Goal: Transaction & Acquisition: Purchase product/service

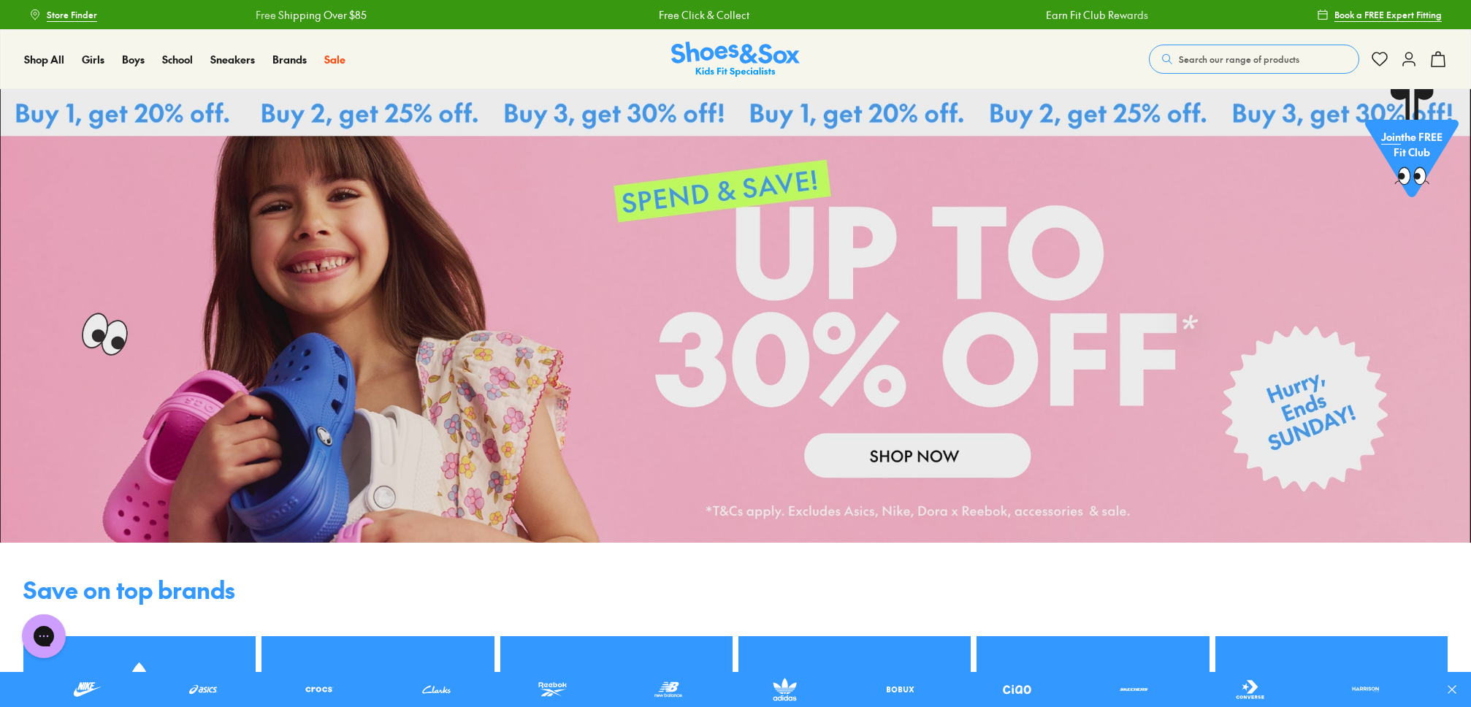
click at [1411, 61] on use at bounding box center [1410, 59] width 12 height 13
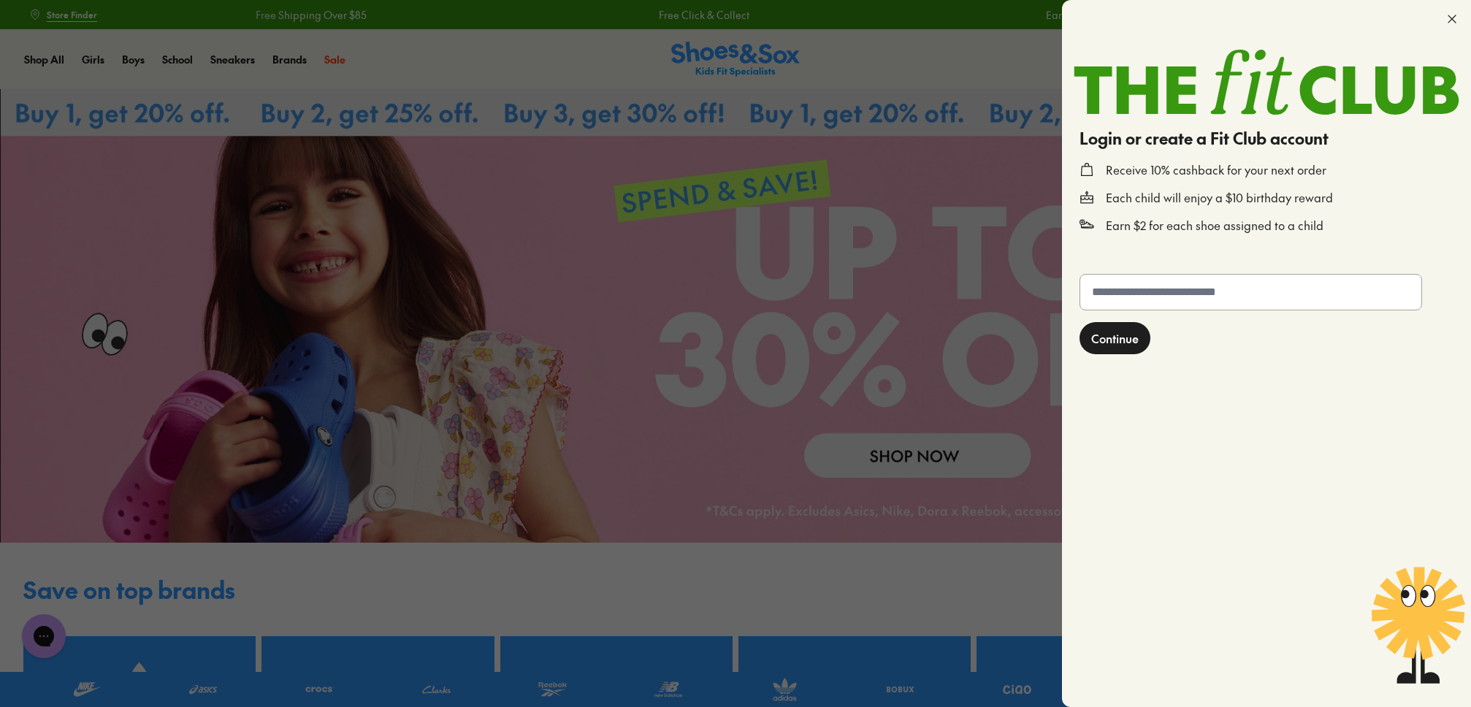
click at [1138, 304] on input "text" at bounding box center [1251, 292] width 341 height 35
type input "**********"
click at [1138, 342] on span "Continue" at bounding box center [1115, 340] width 47 height 18
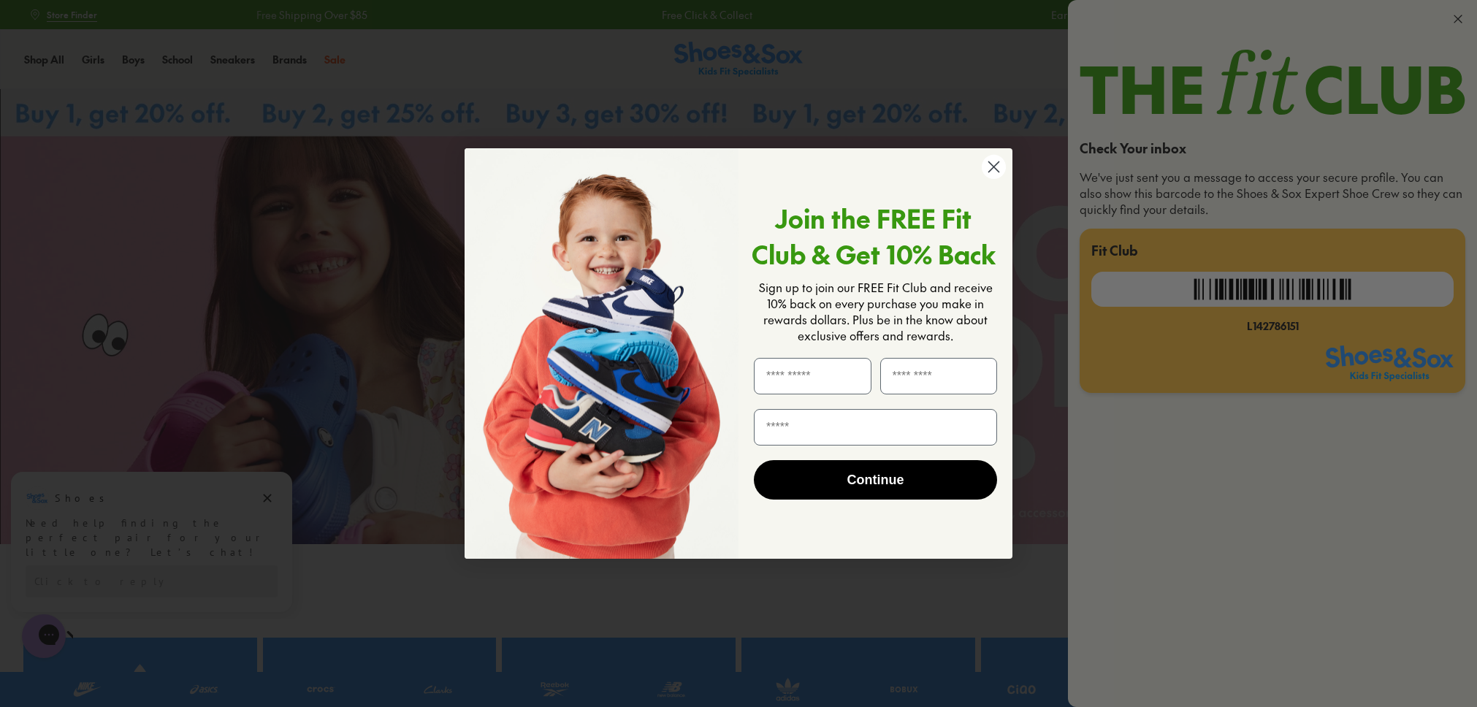
click at [995, 170] on icon "Close dialog" at bounding box center [994, 167] width 26 height 26
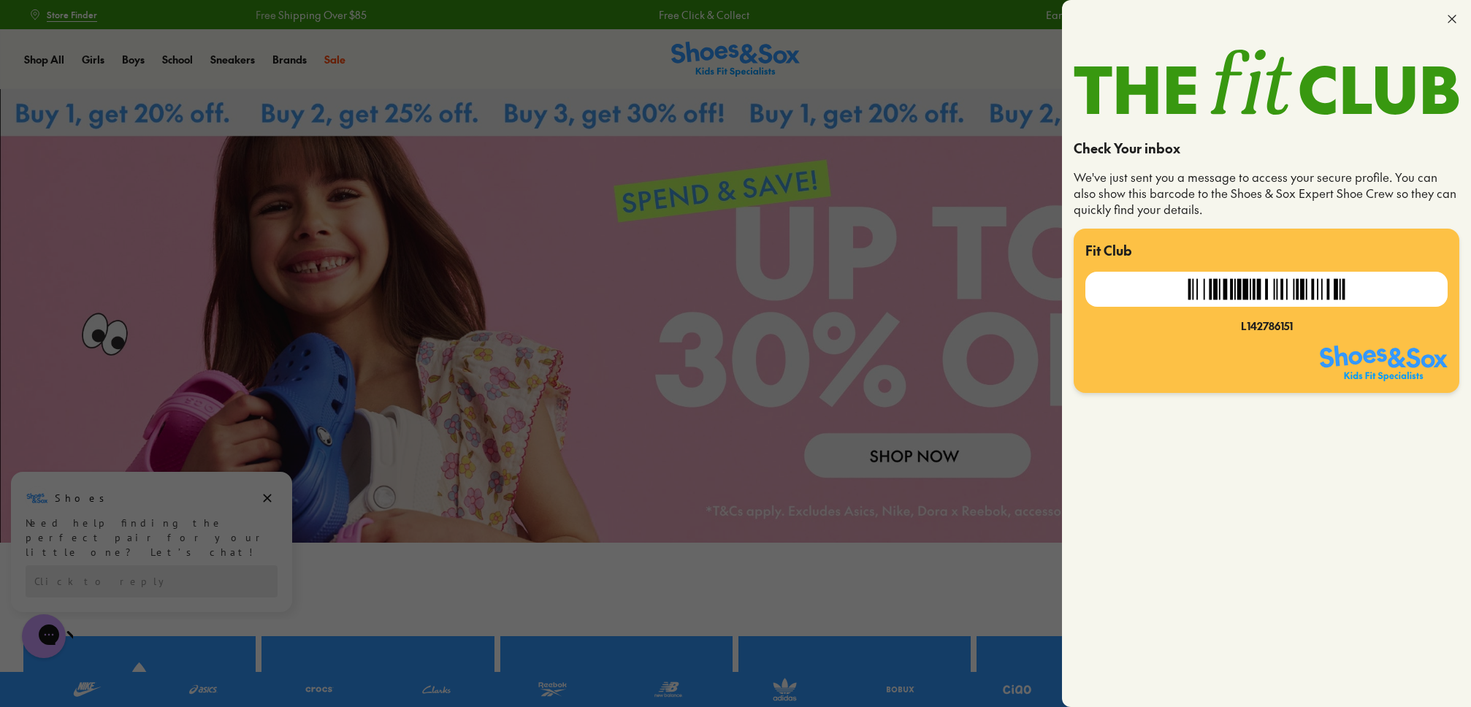
click at [1452, 18] on use at bounding box center [1452, 18] width 7 height 7
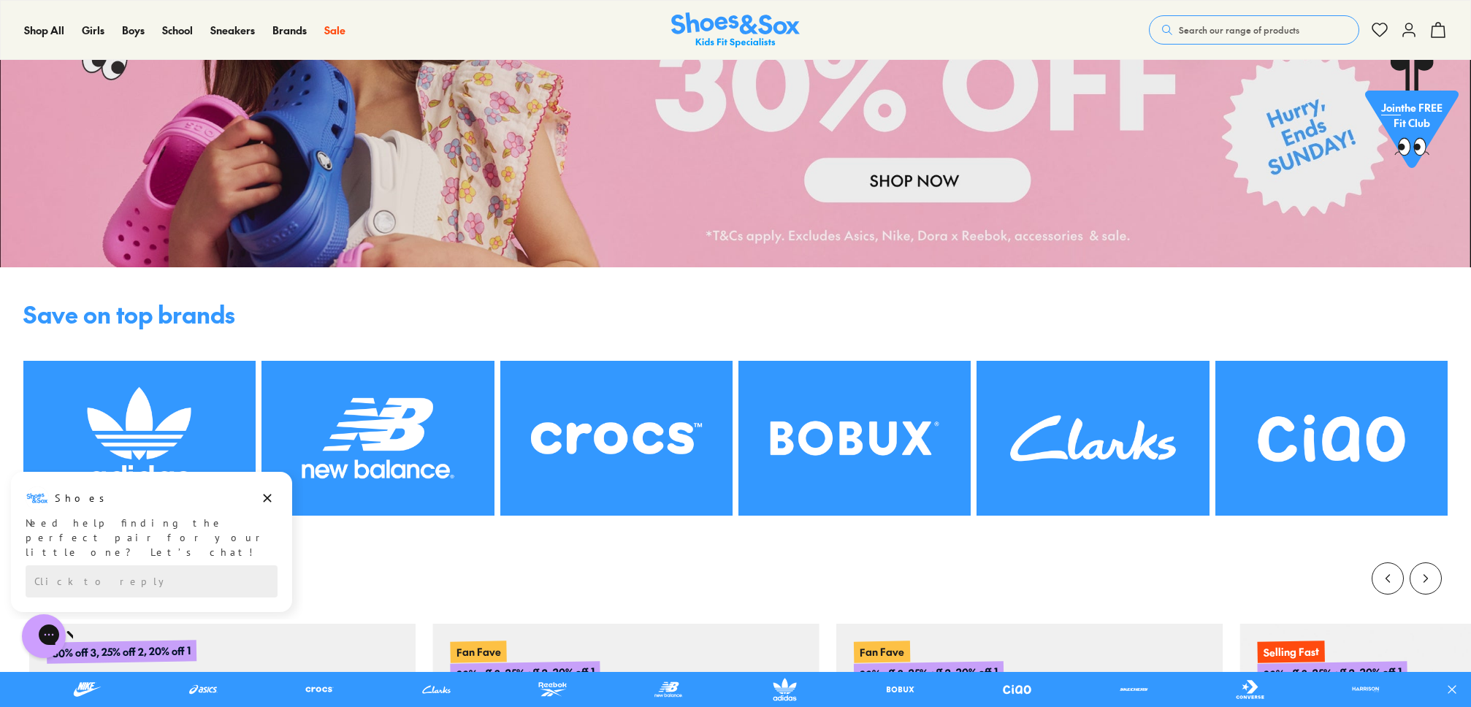
scroll to position [278, 0]
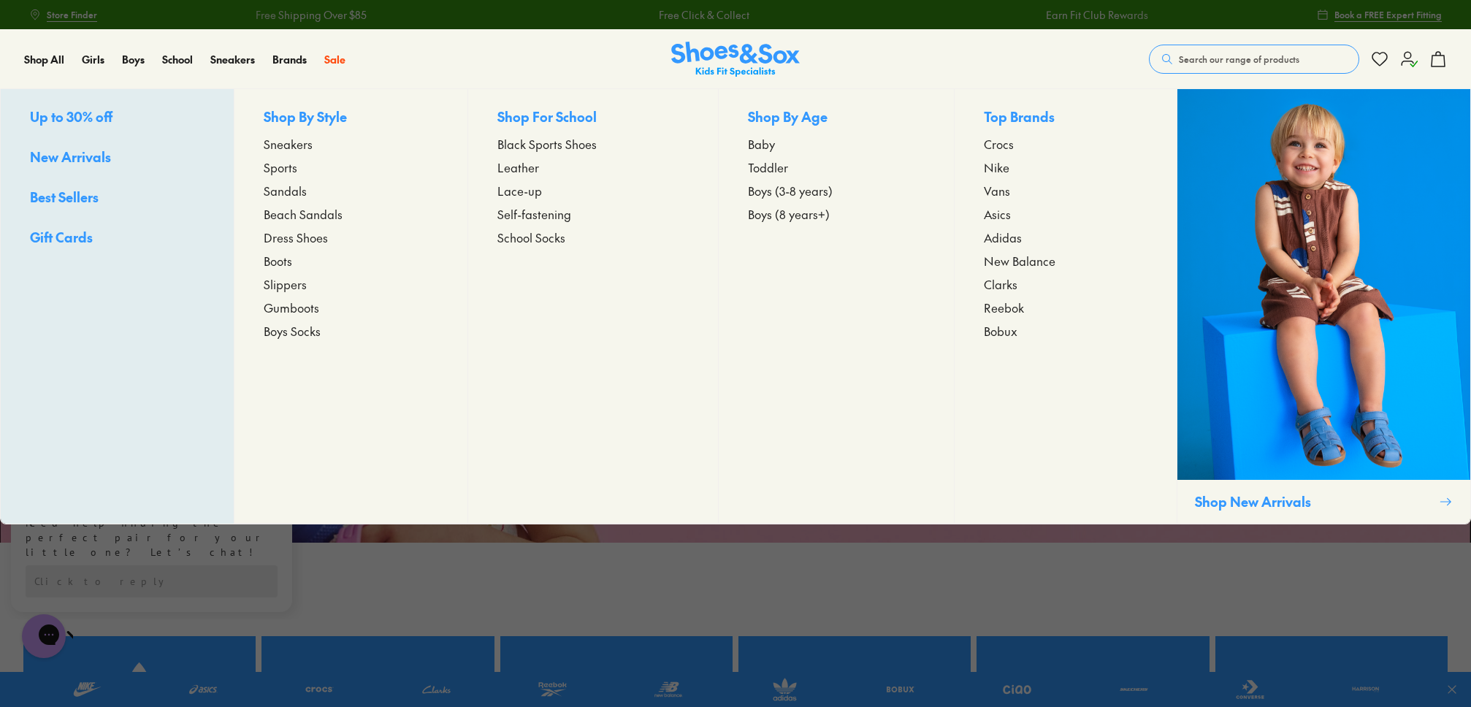
click at [289, 145] on span "Sneakers" at bounding box center [288, 144] width 49 height 18
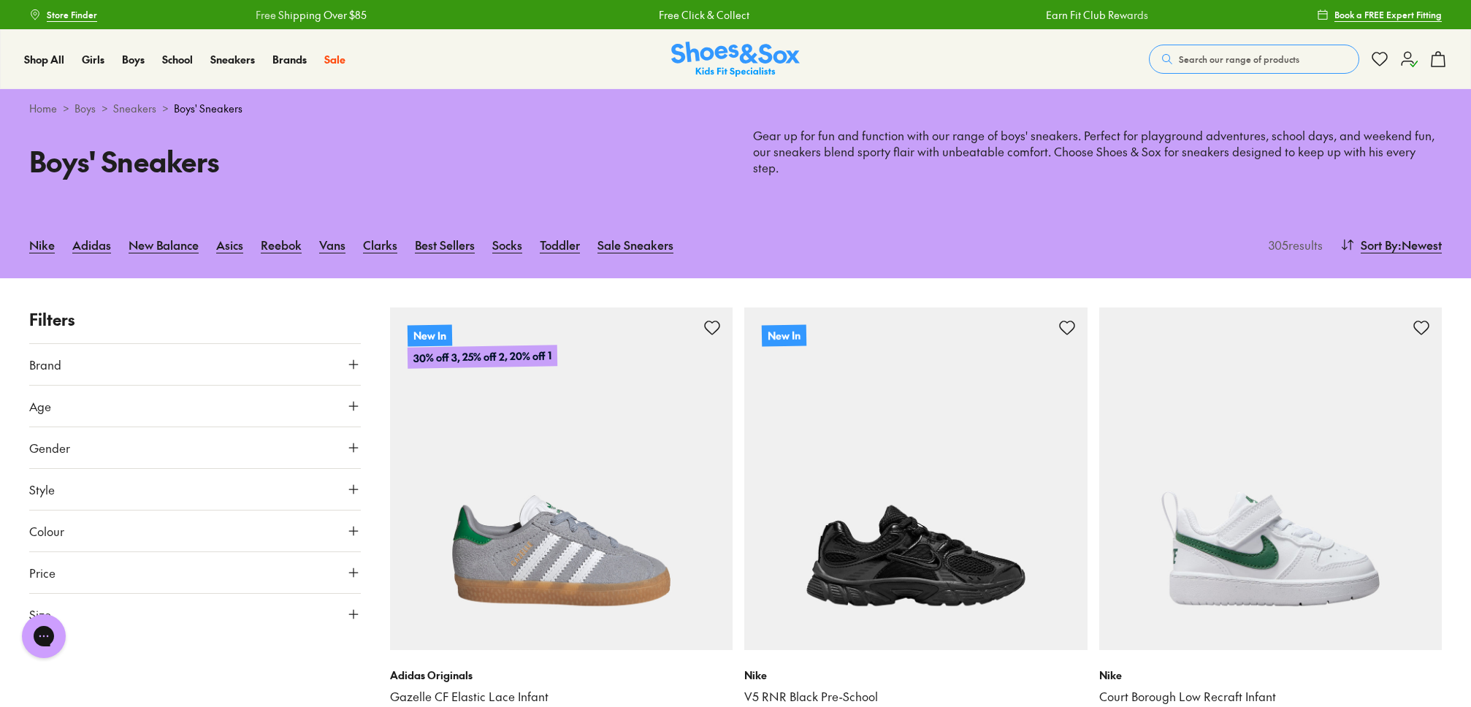
click at [347, 357] on icon at bounding box center [353, 364] width 15 height 15
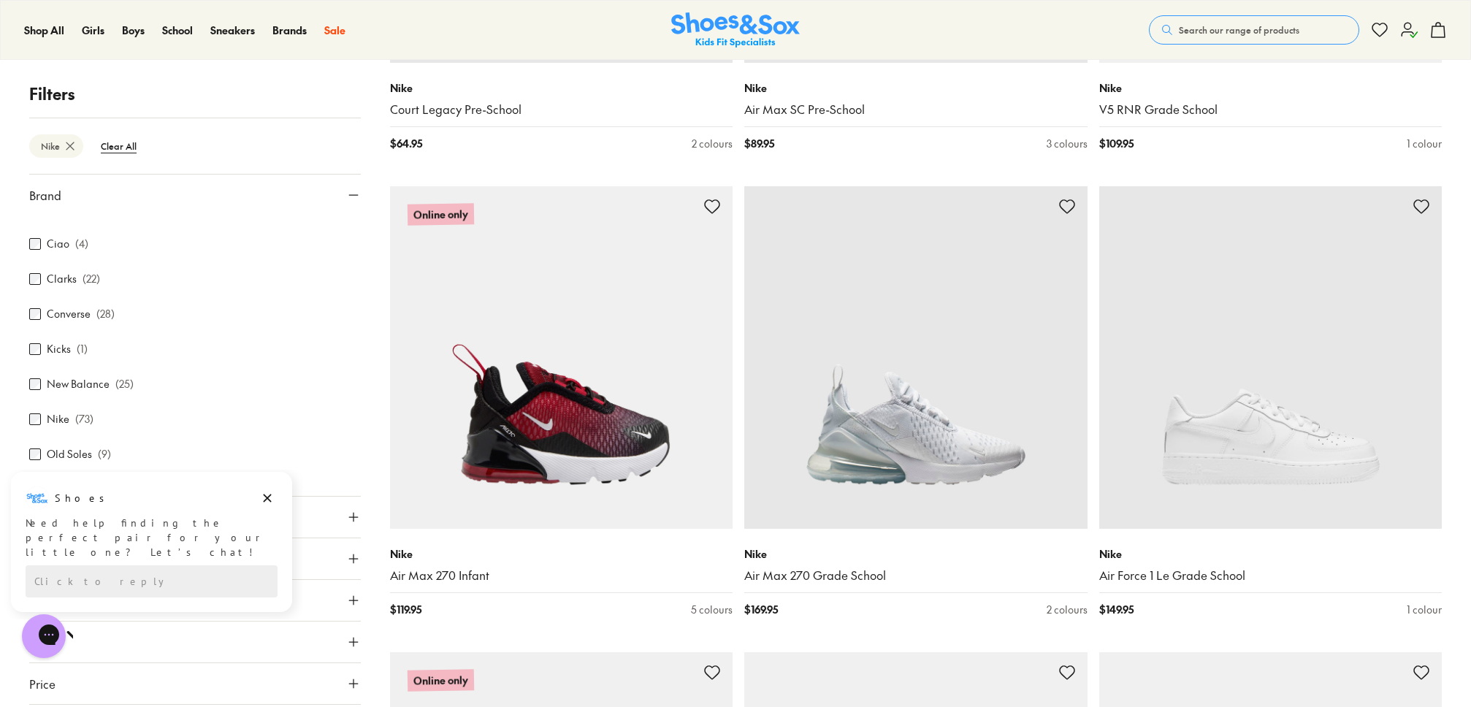
scroll to position [251, 0]
click at [267, 495] on icon "Dismiss campaign" at bounding box center [267, 499] width 15 height 18
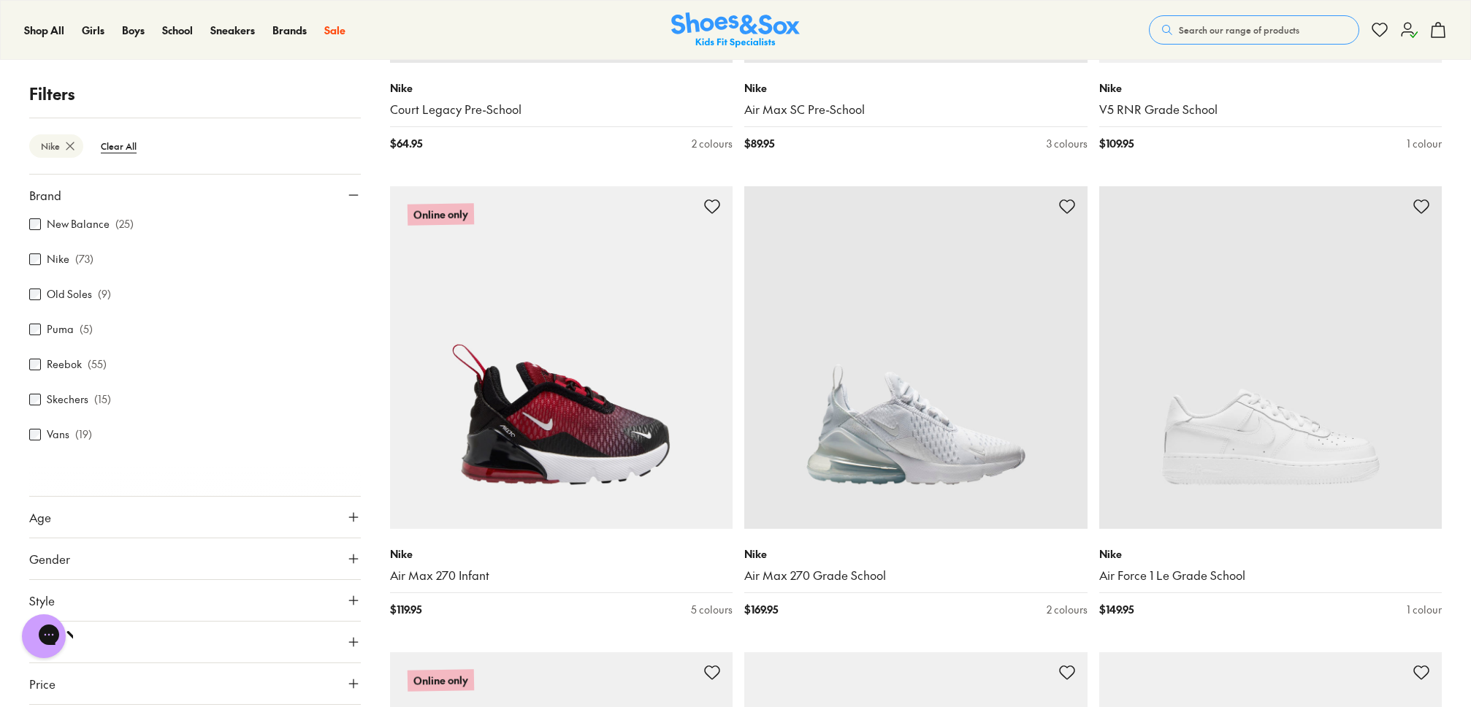
click at [346, 514] on icon at bounding box center [353, 517] width 15 height 15
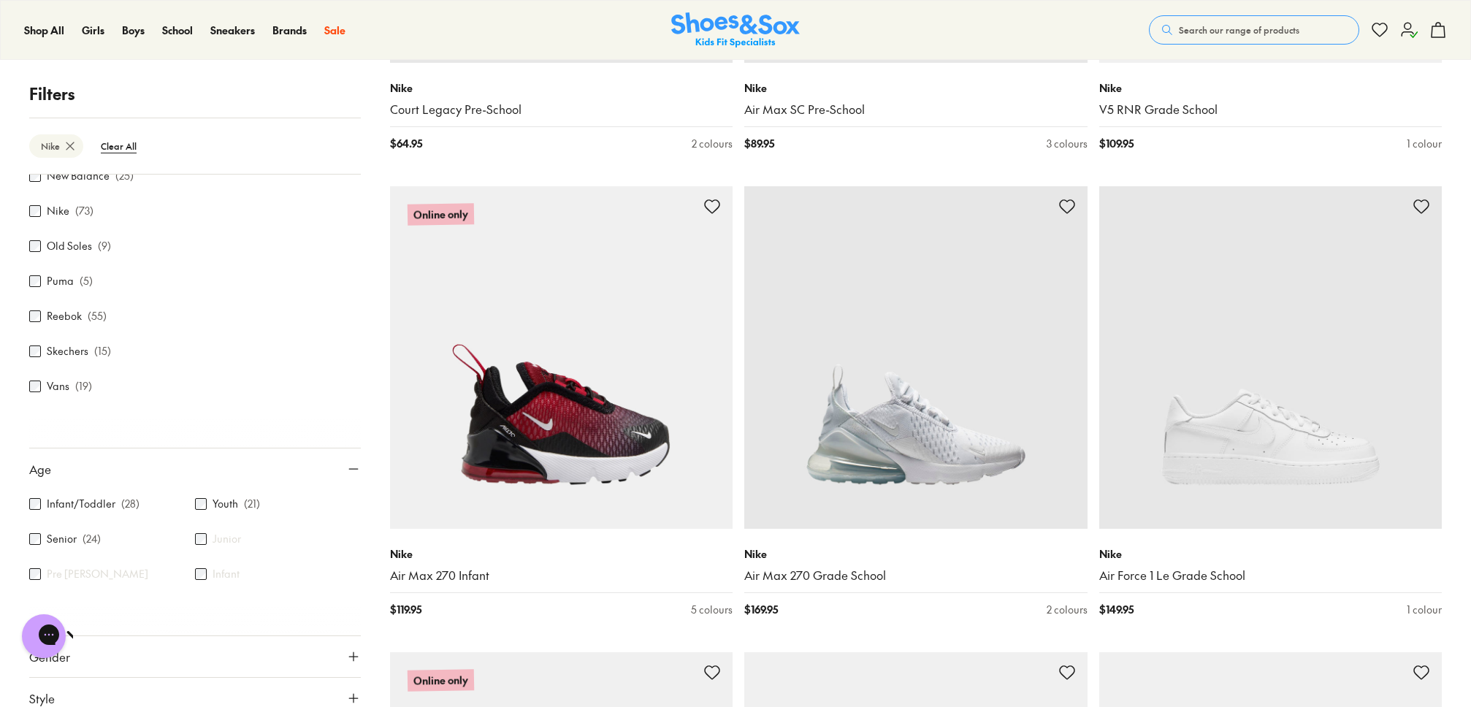
scroll to position [72, 0]
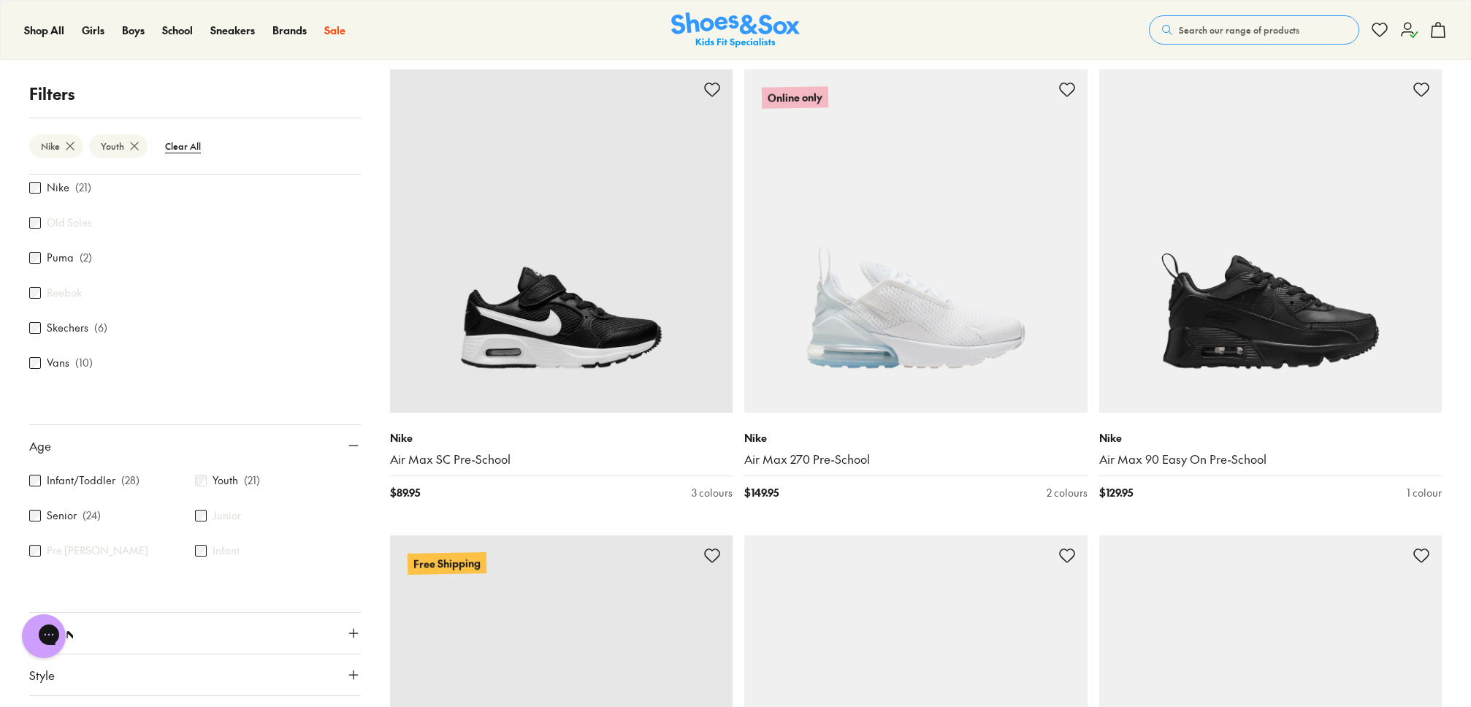
scroll to position [1638, 0]
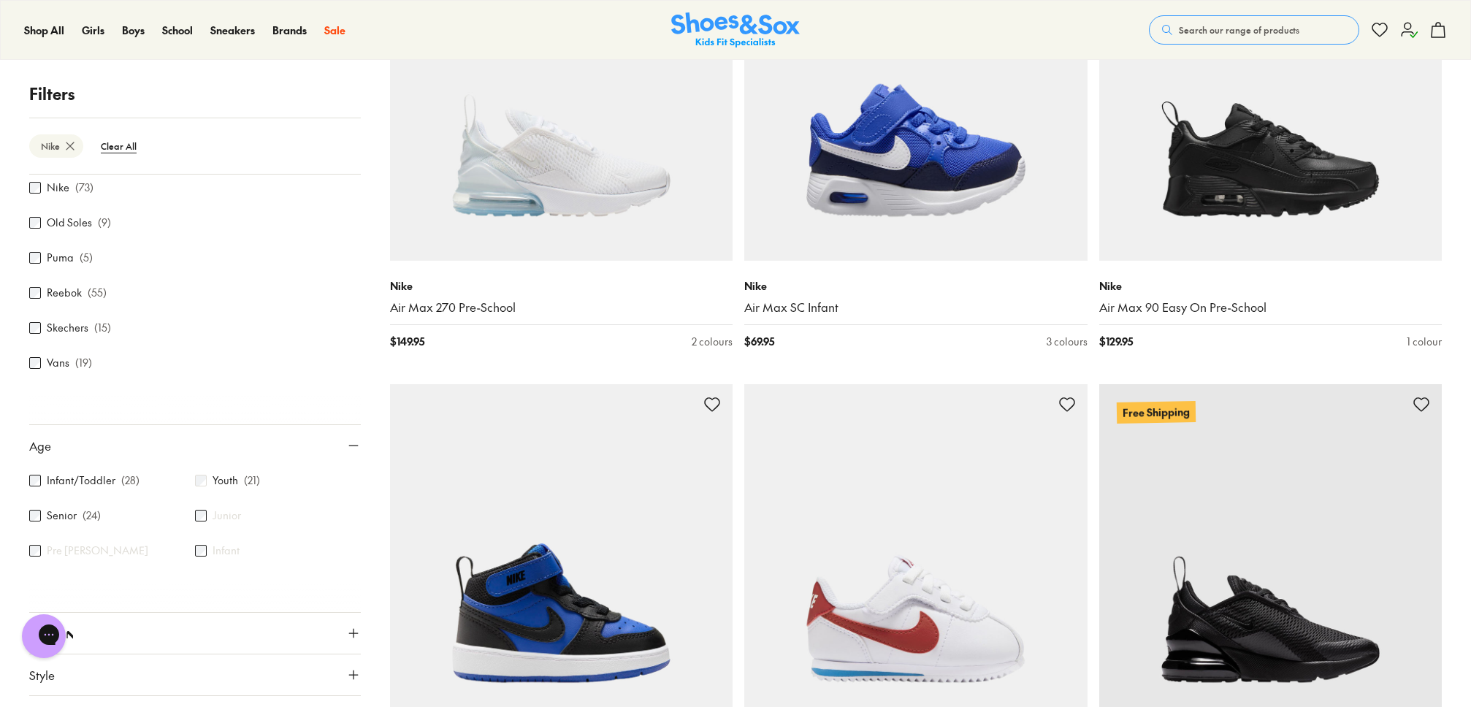
scroll to position [4124, 0]
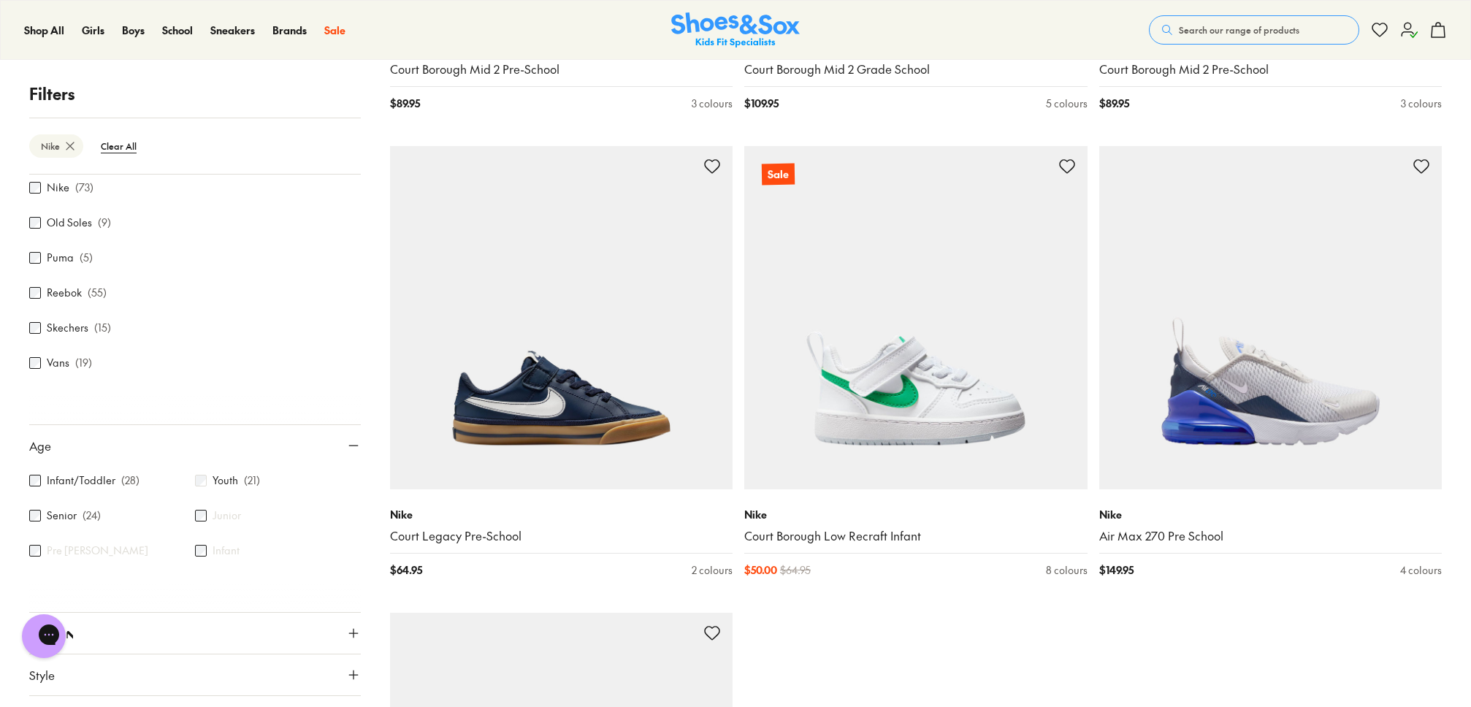
scroll to position [9495, 0]
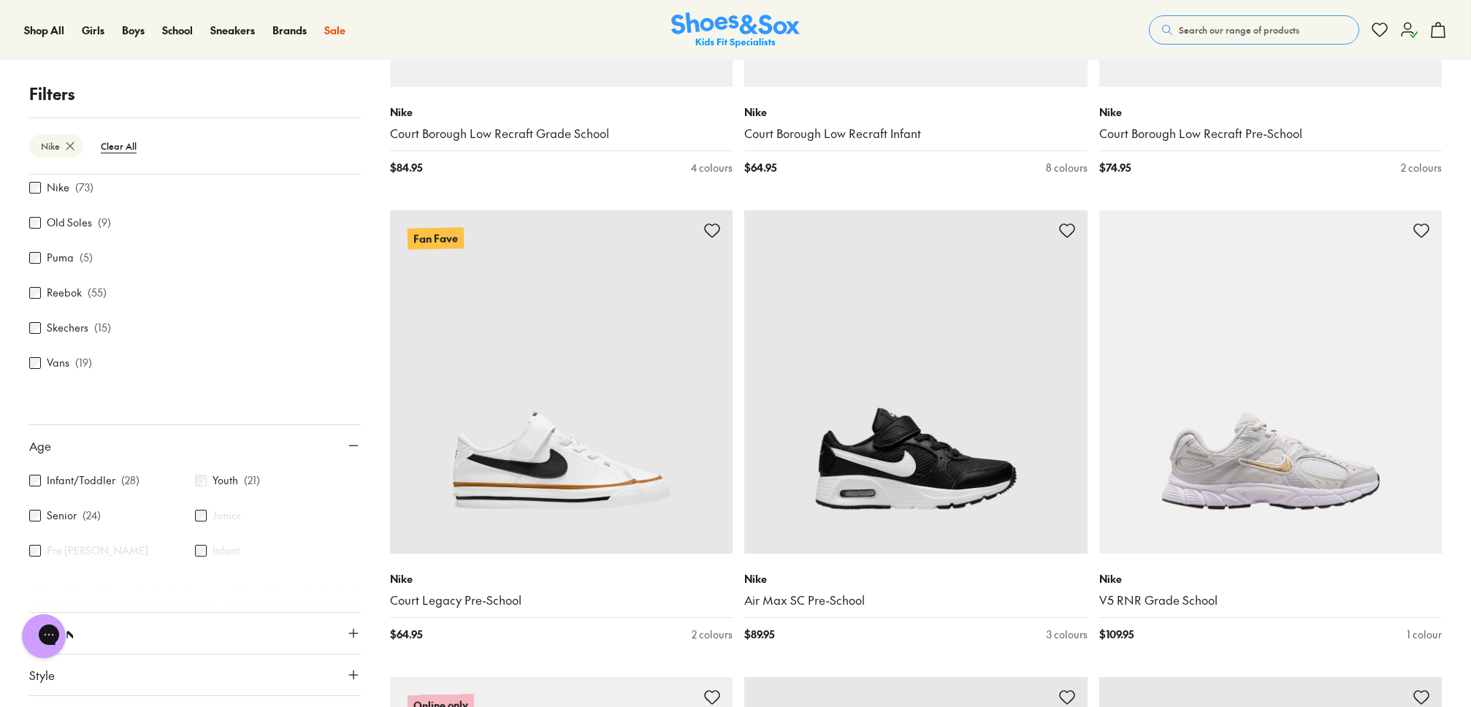
scroll to position [2896, 0]
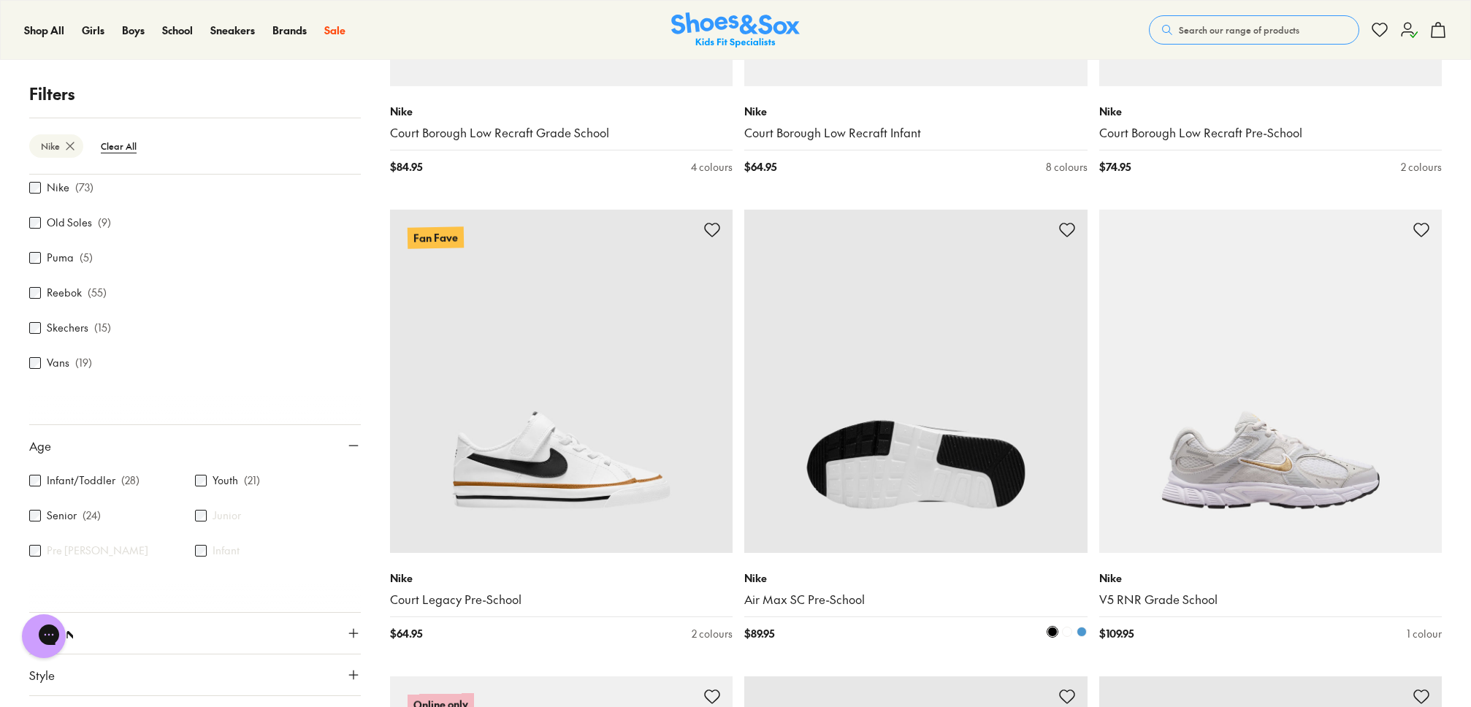
click at [934, 458] on img at bounding box center [916, 381] width 343 height 343
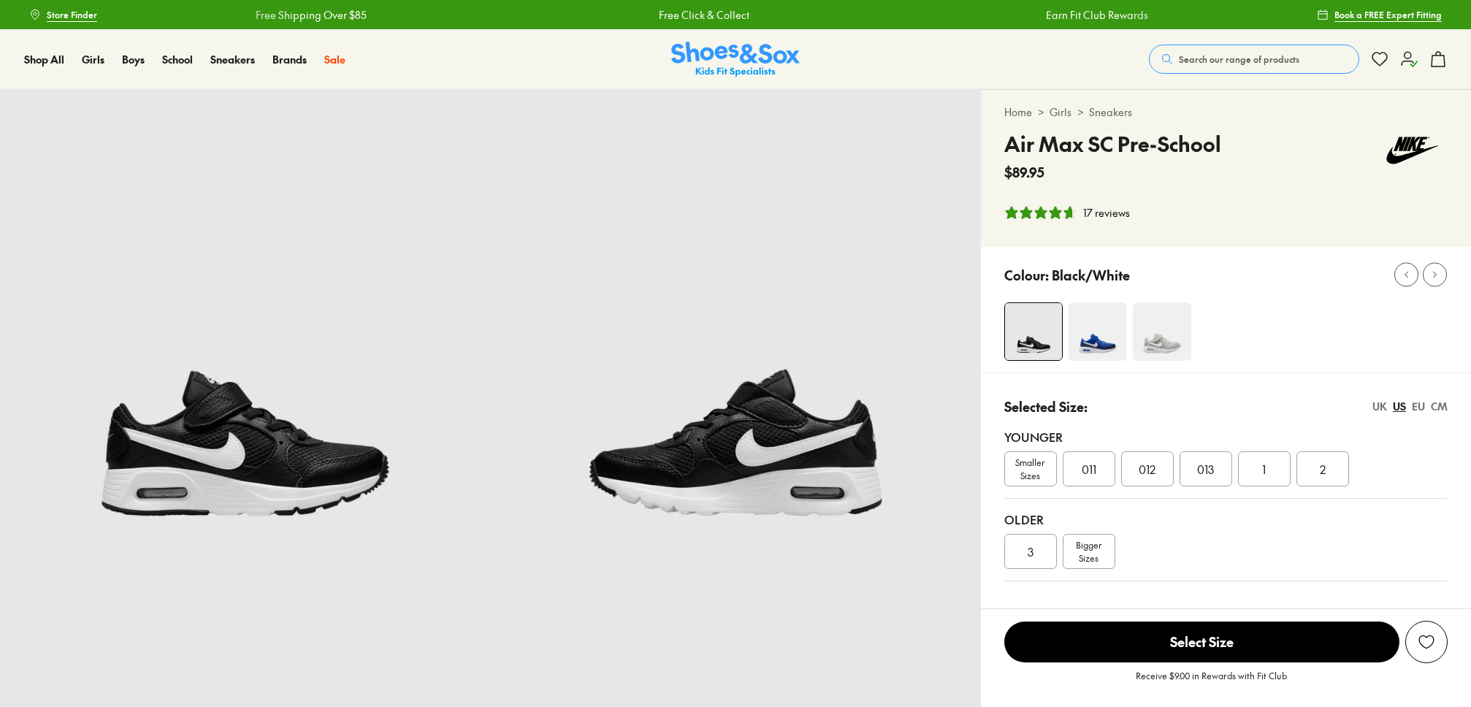
select select "*"
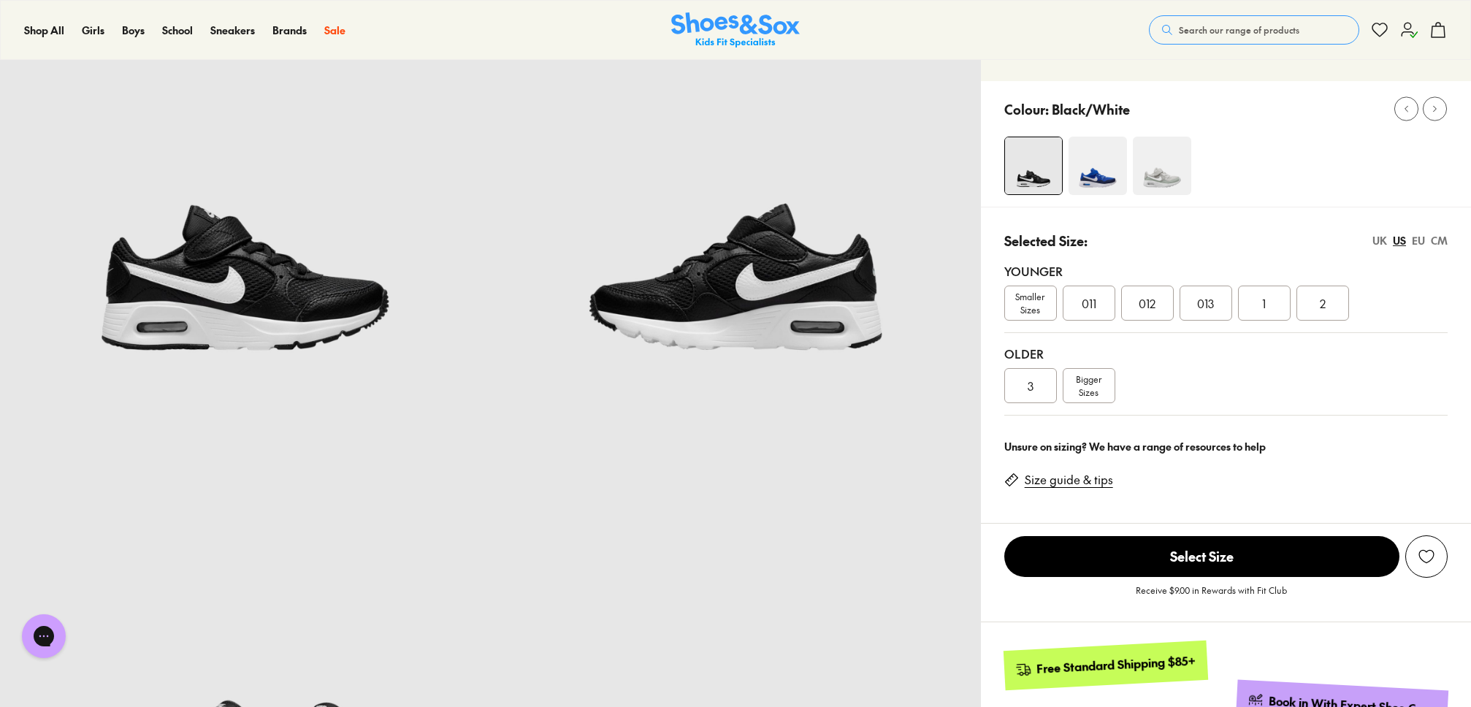
scroll to position [168, 0]
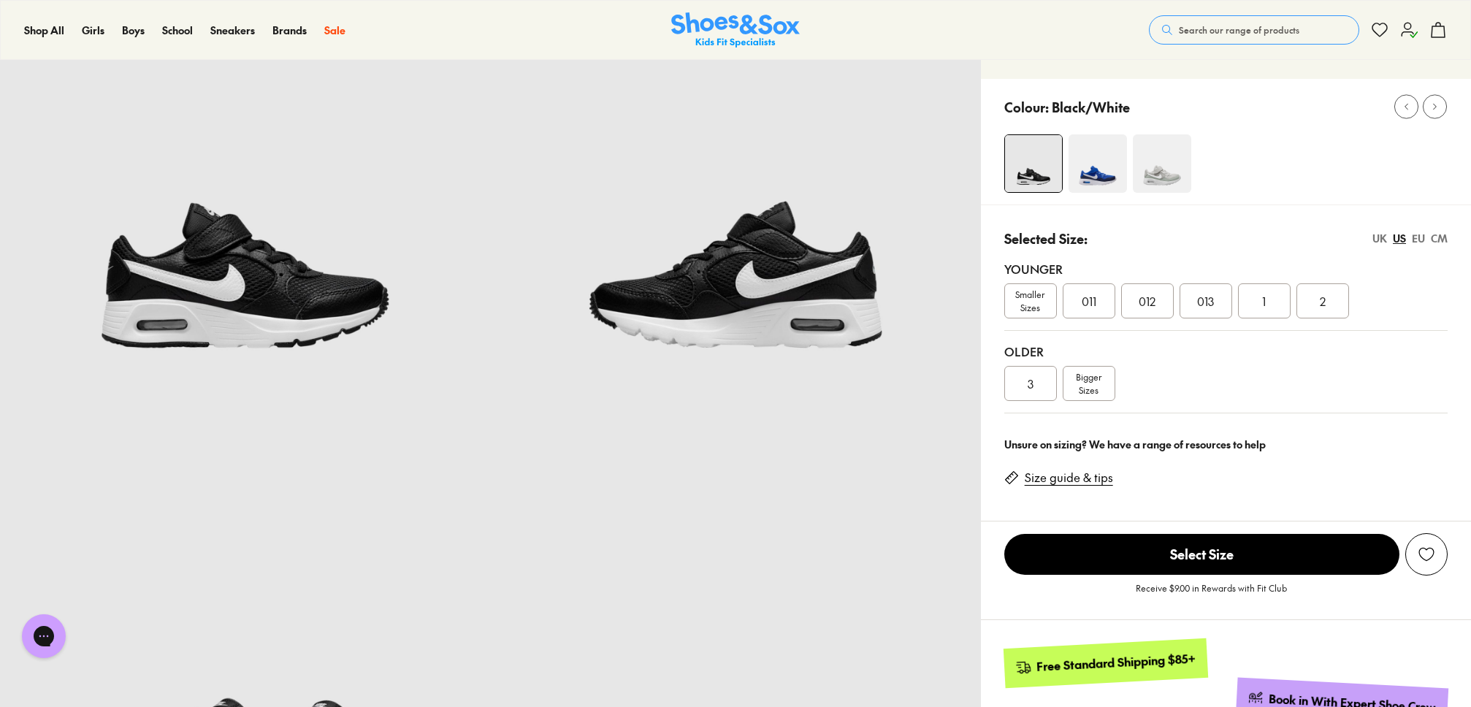
click at [699, 423] on img at bounding box center [735, 656] width 490 height 490
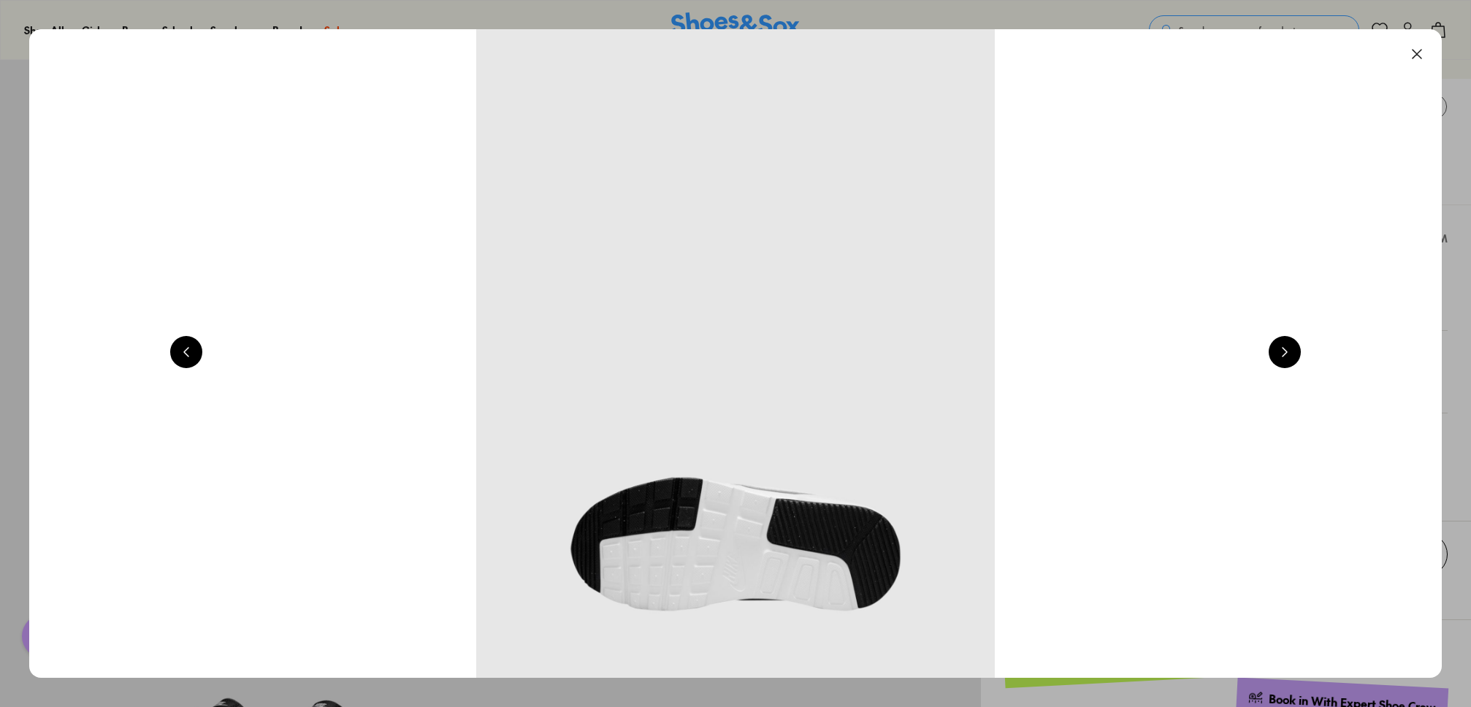
scroll to position [0, 5676]
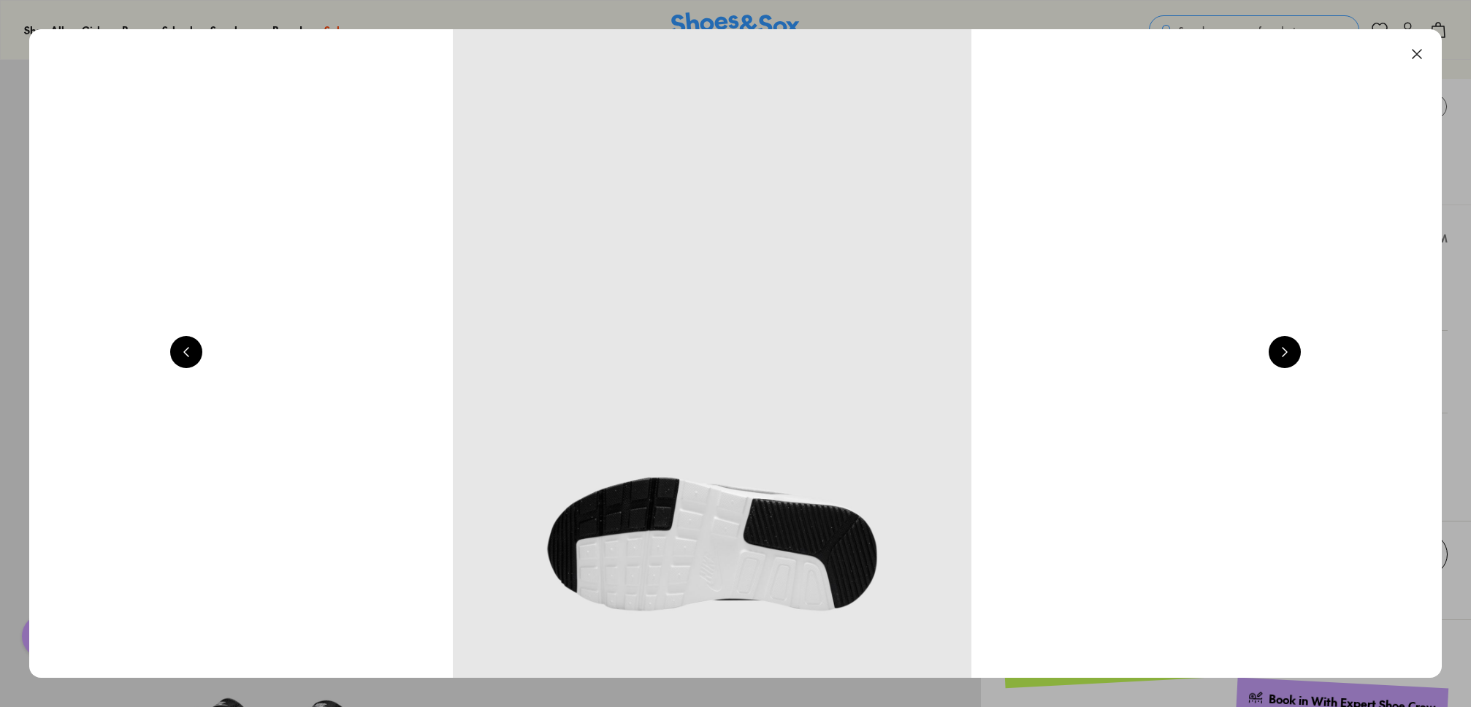
click at [1282, 360] on button at bounding box center [1285, 352] width 32 height 32
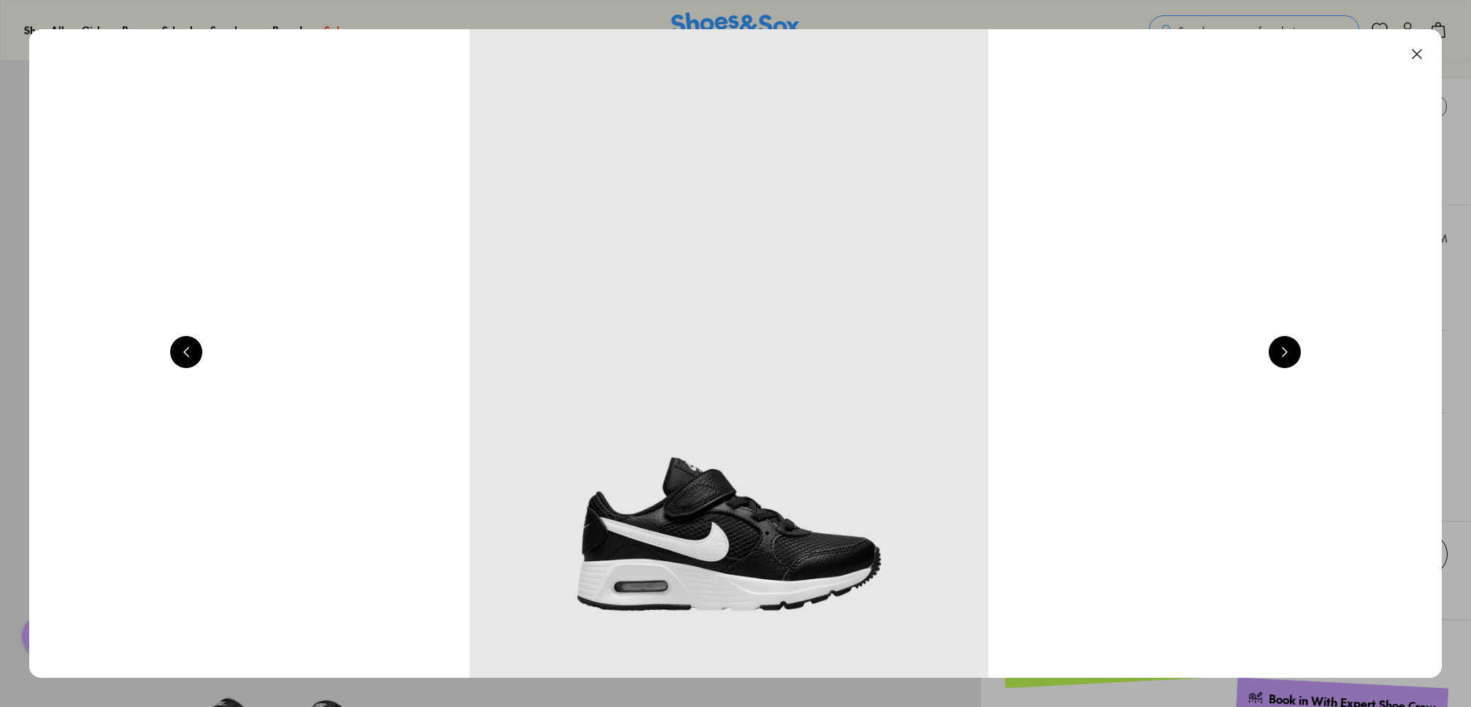
click at [1282, 359] on button at bounding box center [1285, 352] width 32 height 32
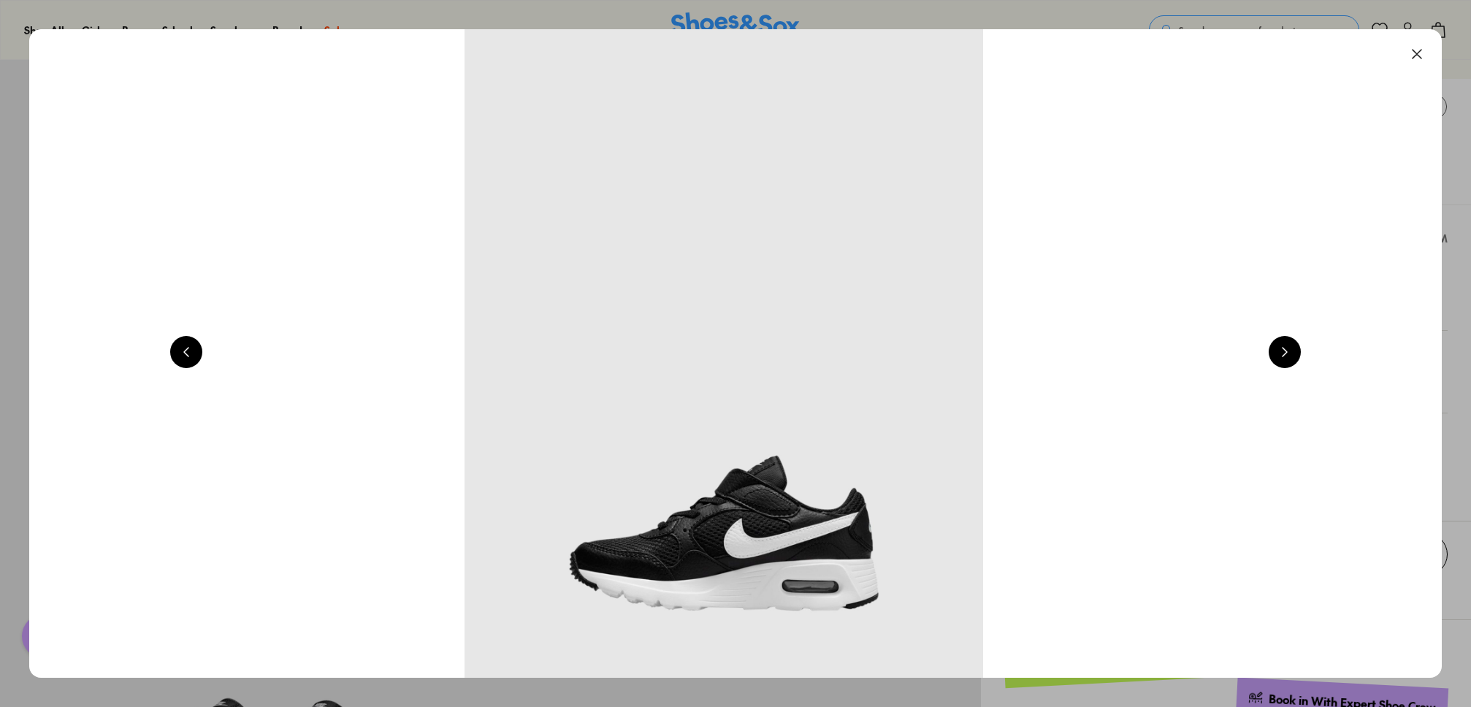
click at [1282, 359] on button at bounding box center [1285, 352] width 32 height 32
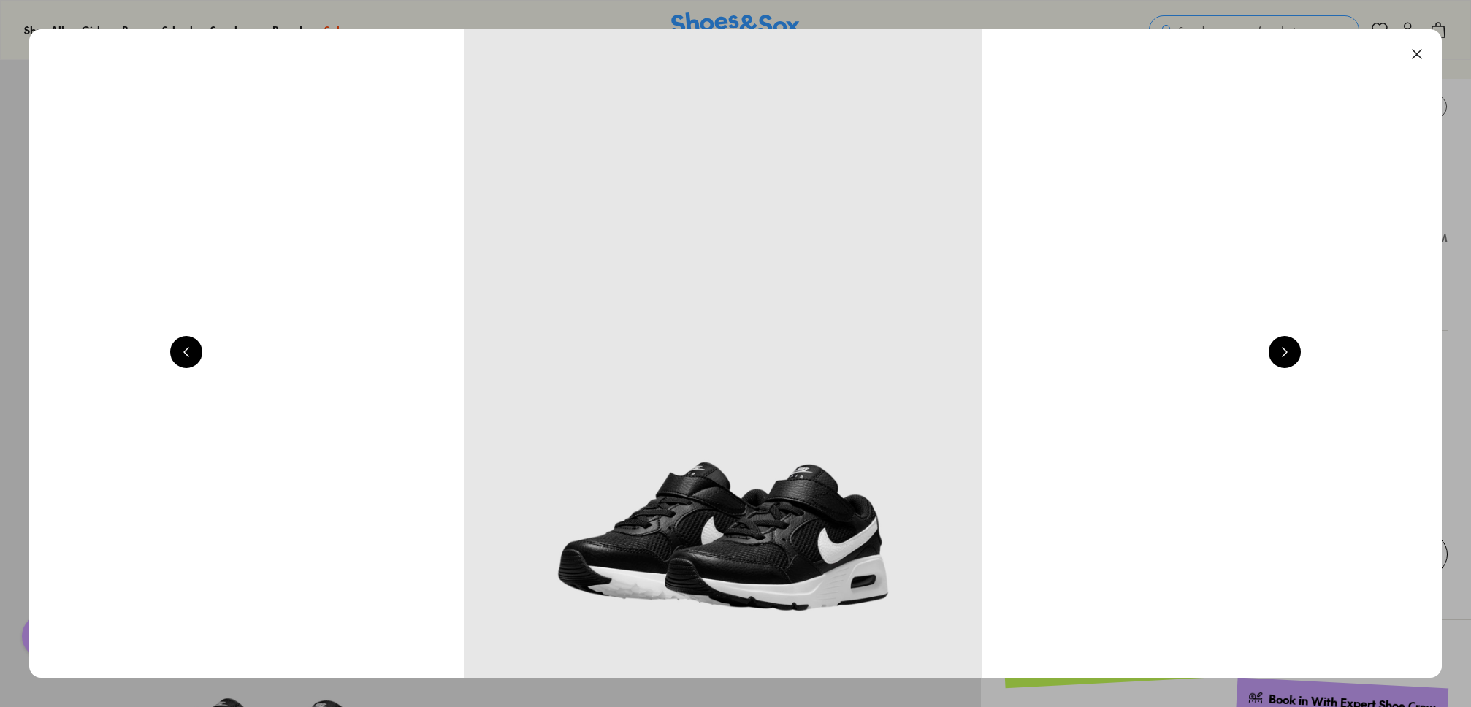
scroll to position [0, 4257]
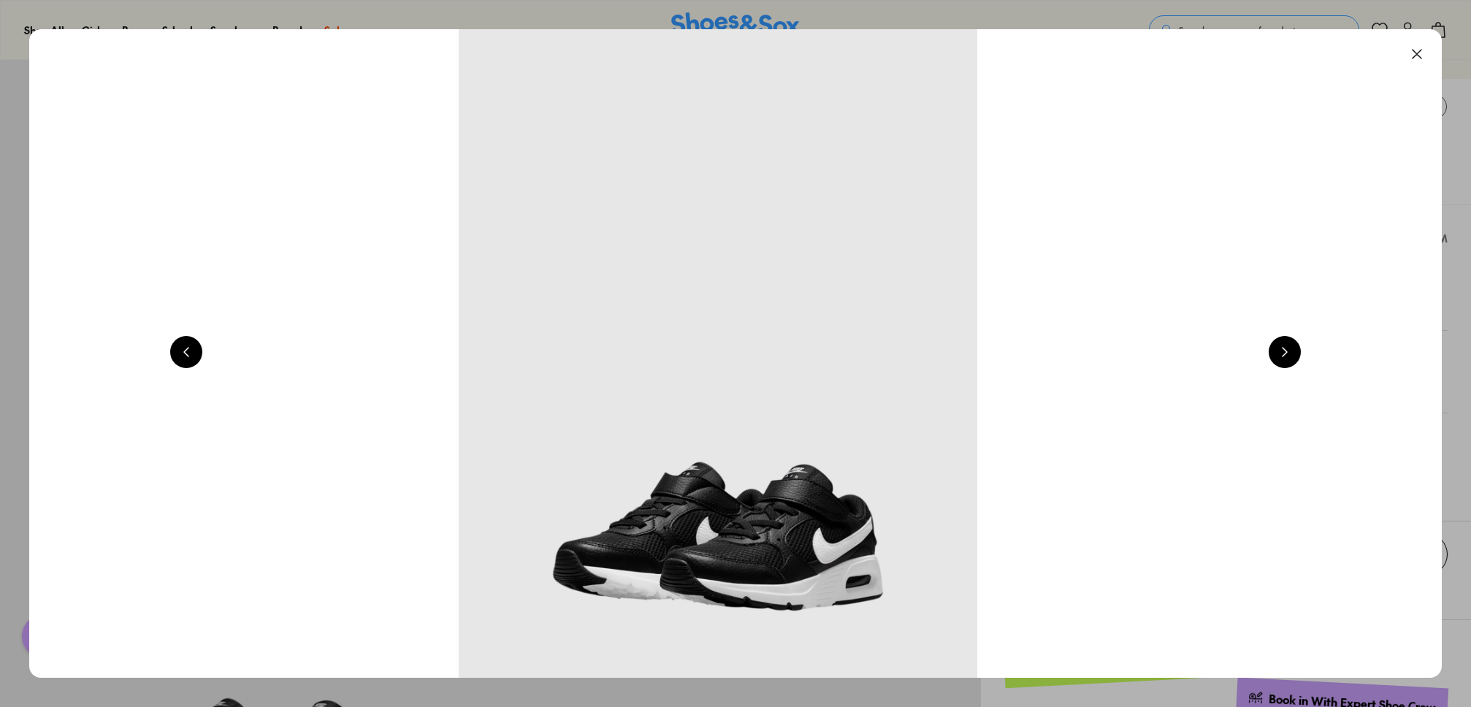
click at [1282, 359] on button at bounding box center [1285, 352] width 32 height 32
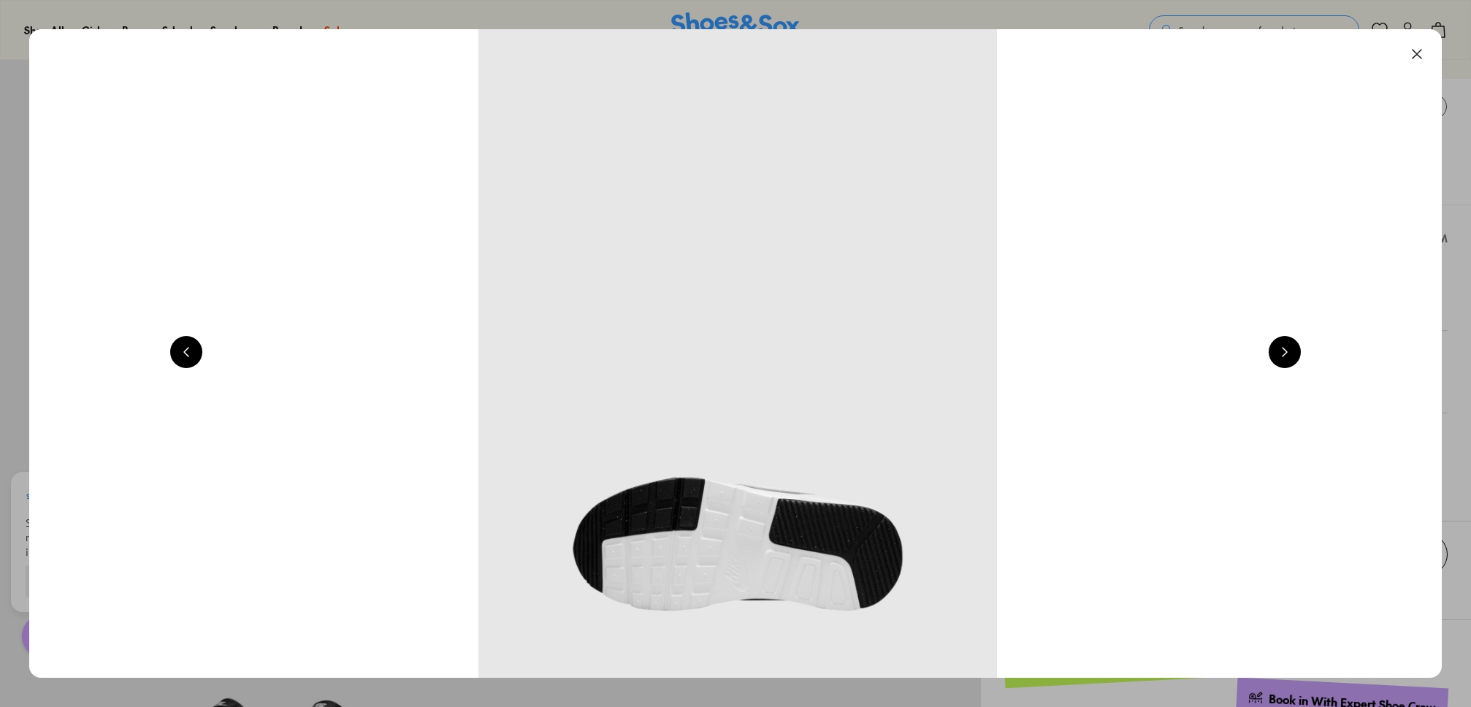
scroll to position [0, 5676]
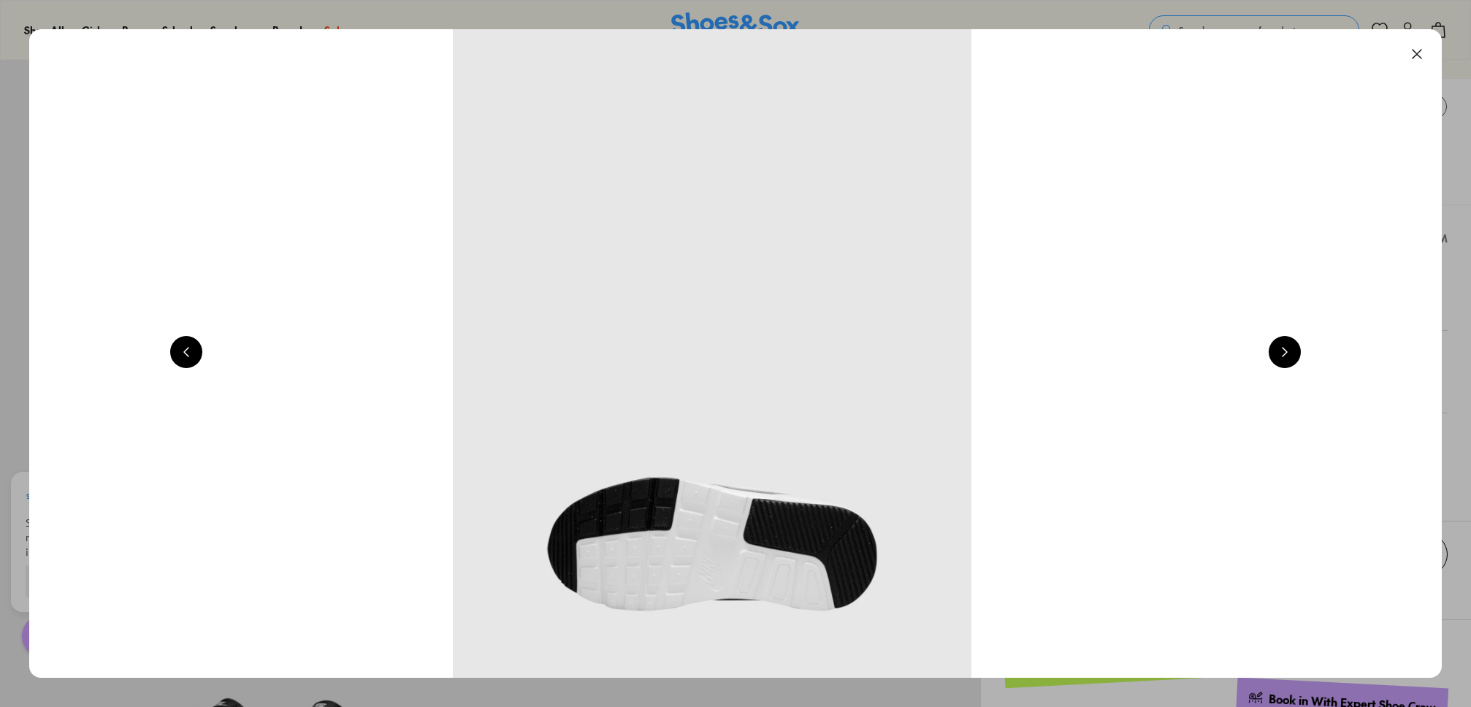
click at [1282, 359] on button at bounding box center [1285, 352] width 32 height 32
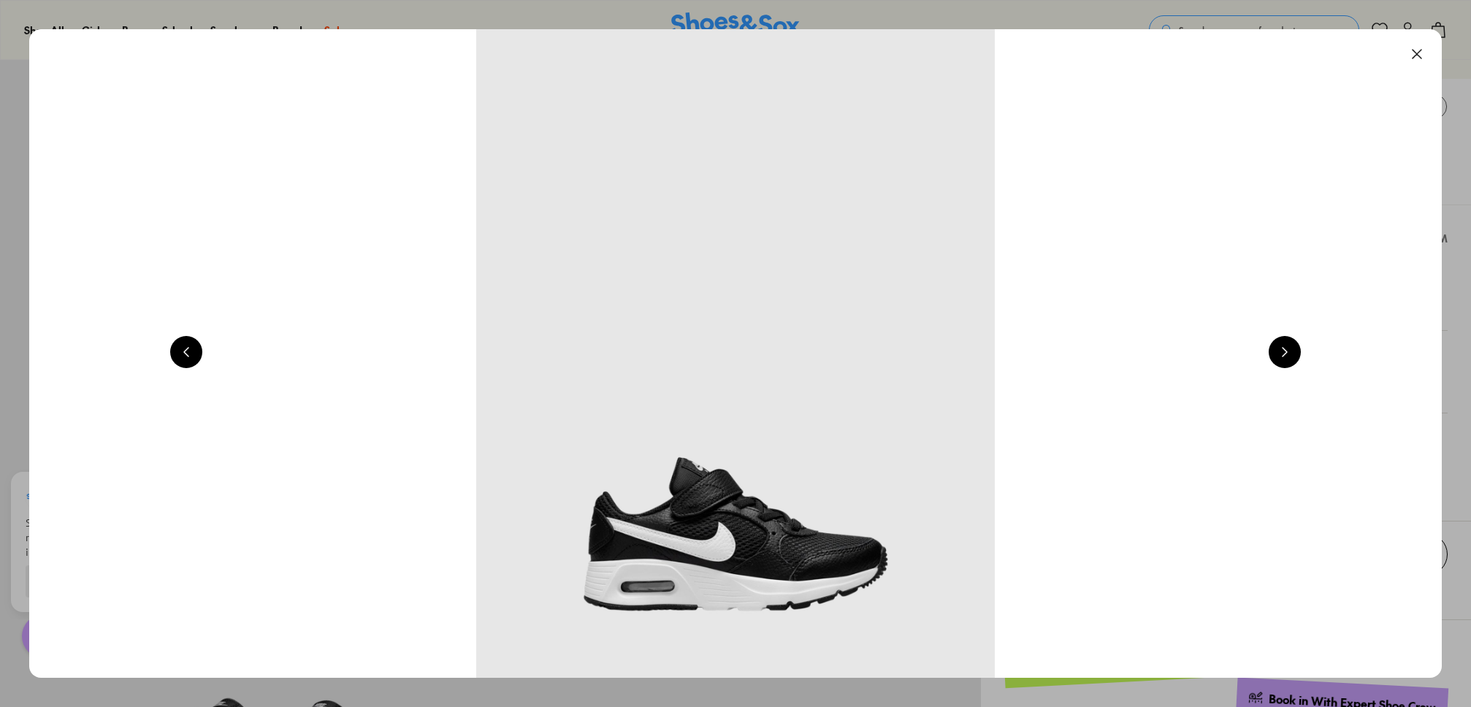
scroll to position [0, 1420]
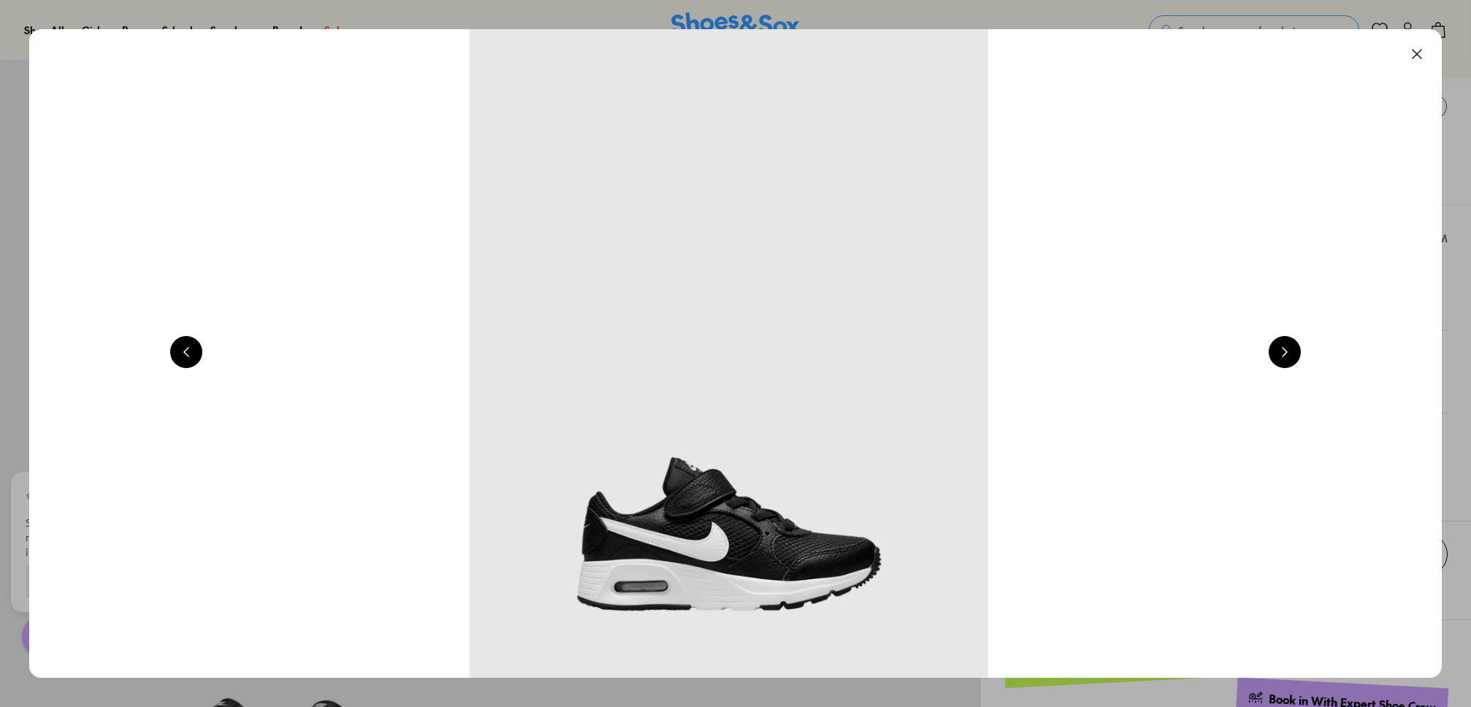
click at [1282, 359] on button at bounding box center [1285, 352] width 32 height 32
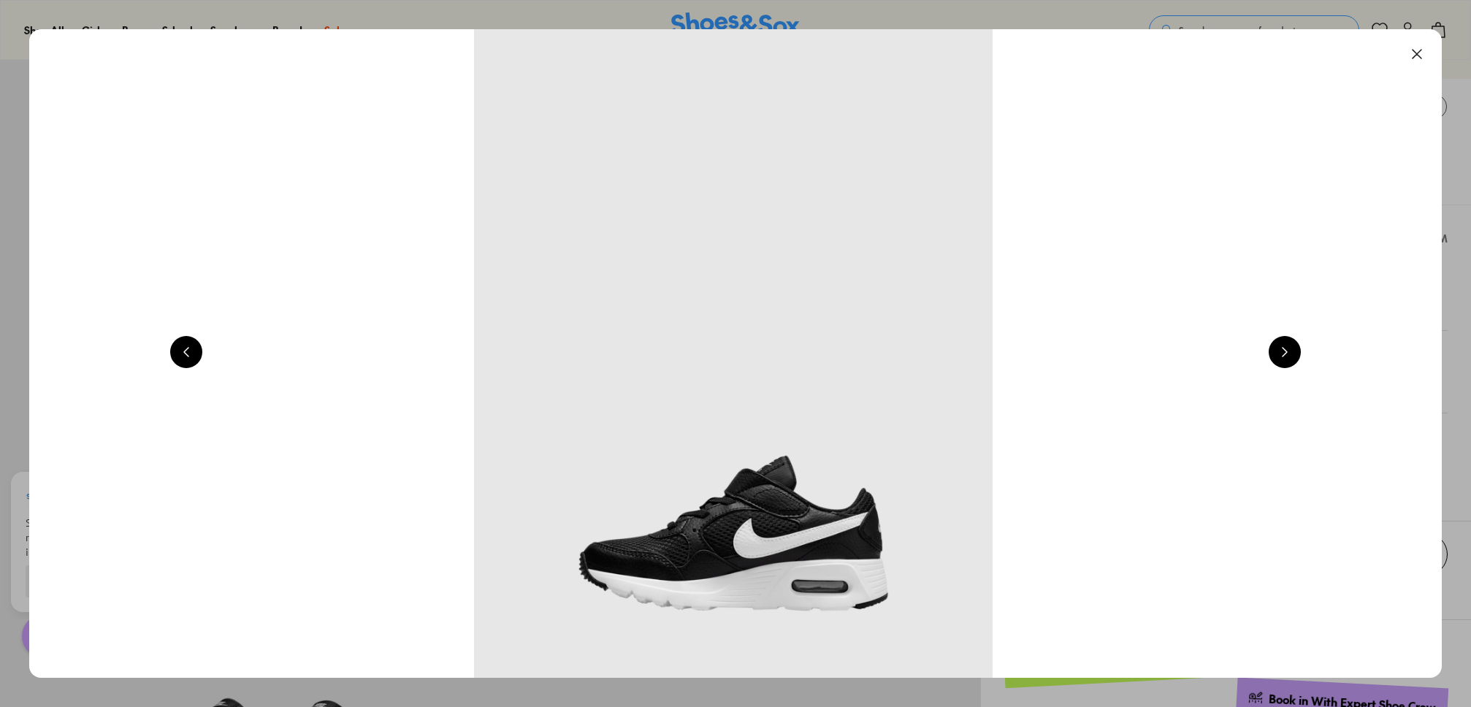
scroll to position [0, 2838]
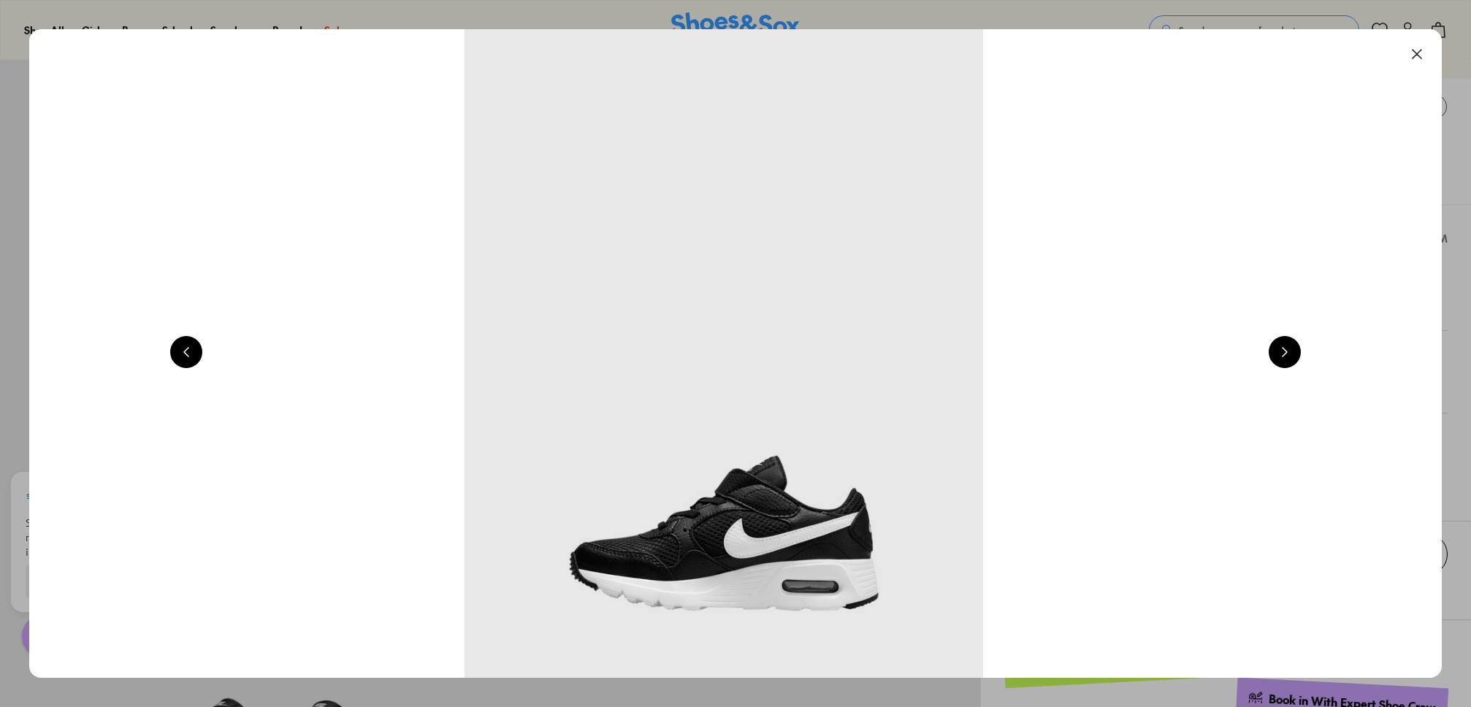
click at [1282, 359] on button at bounding box center [1285, 352] width 32 height 32
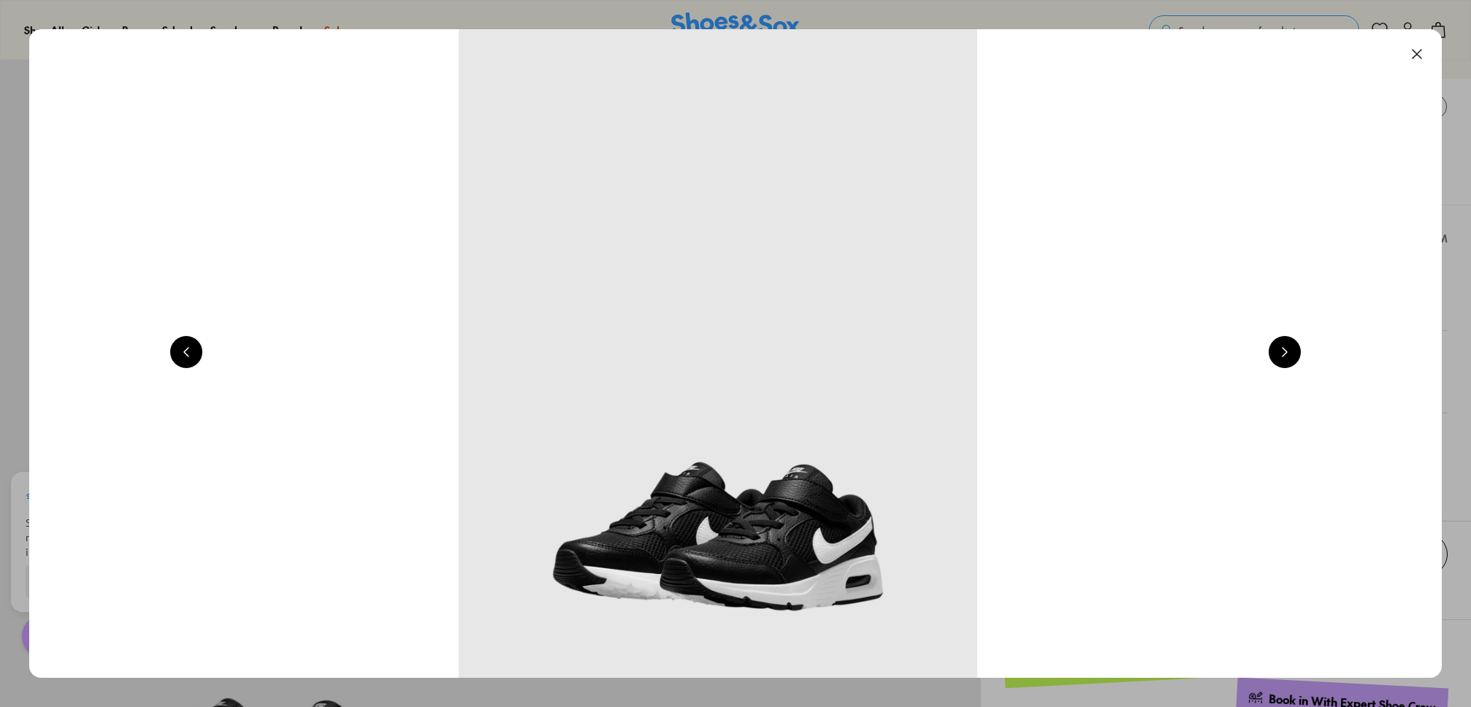
click at [1282, 359] on button at bounding box center [1285, 352] width 32 height 32
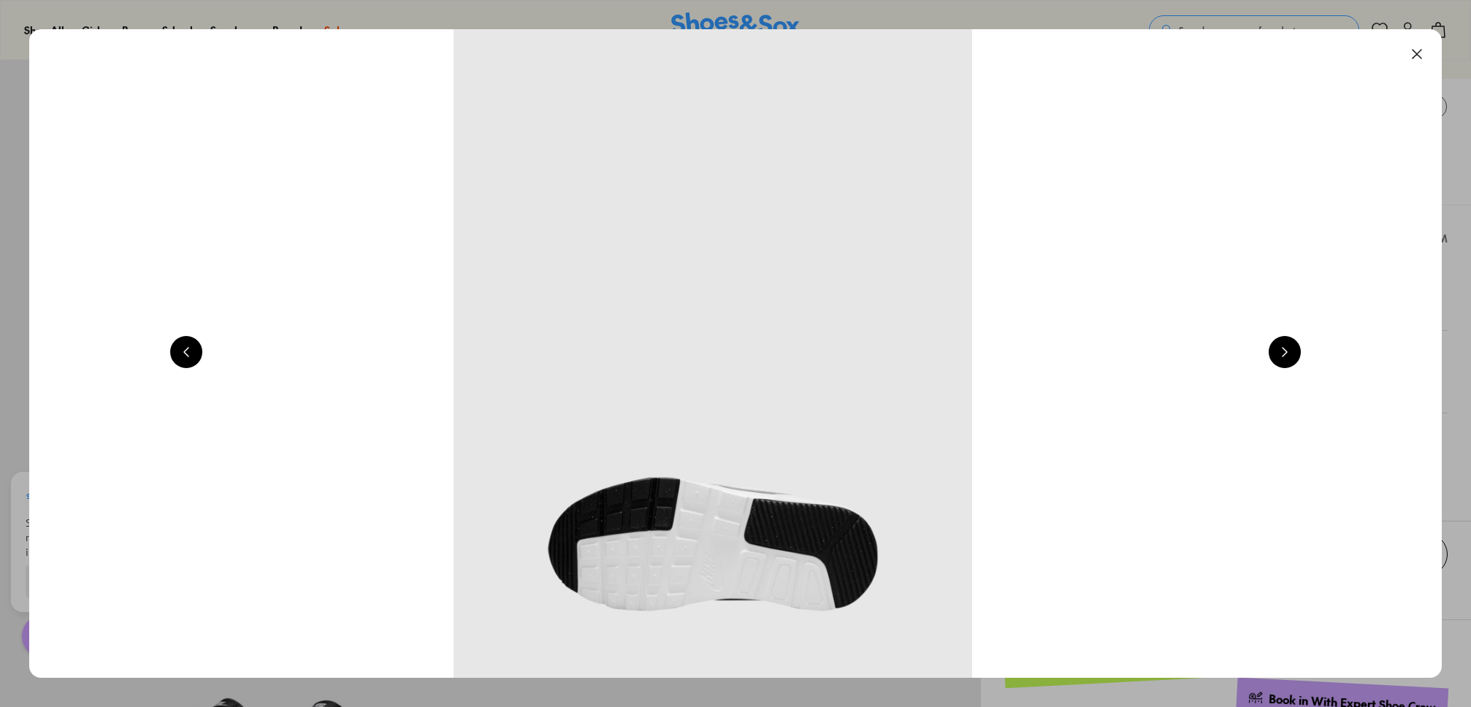
scroll to position [0, 5676]
click at [1417, 56] on button at bounding box center [1417, 54] width 32 height 32
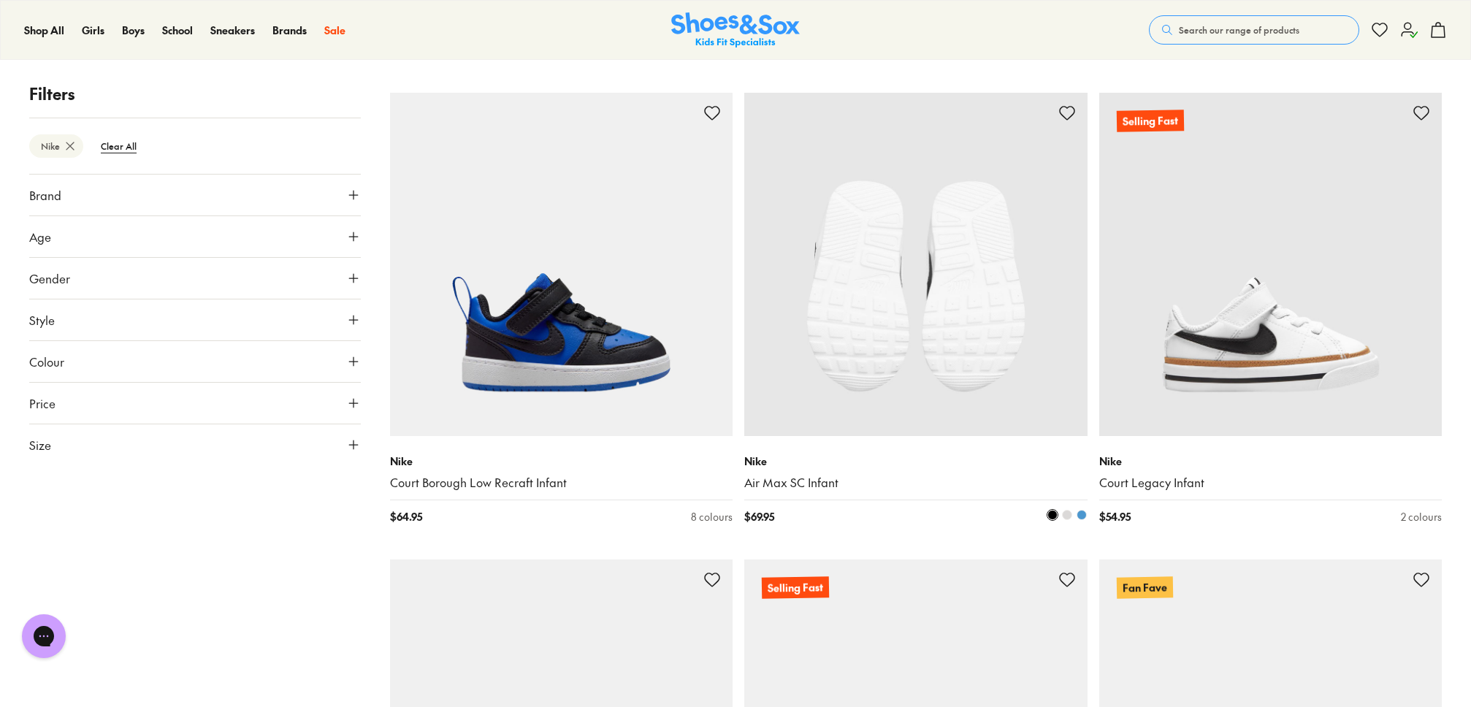
scroll to position [2079, 0]
click at [879, 381] on img at bounding box center [916, 265] width 343 height 343
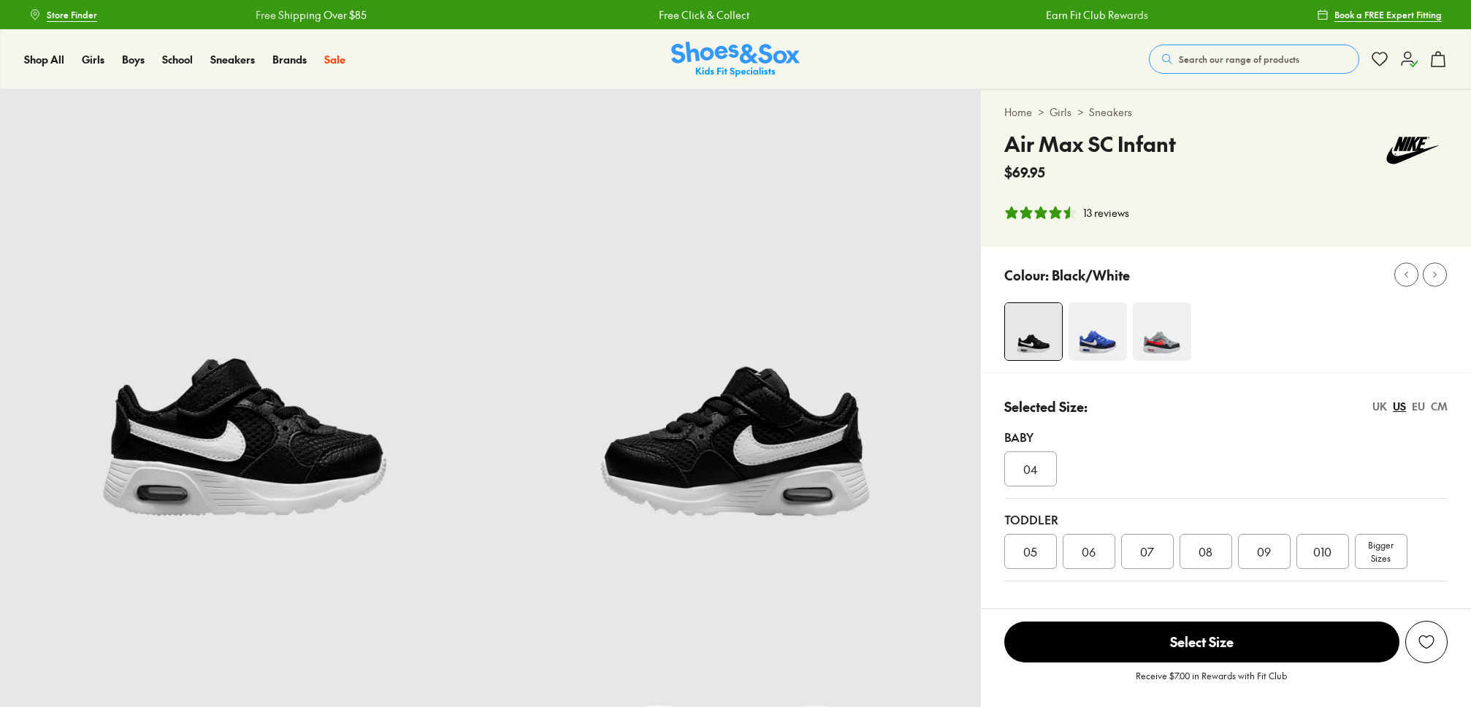
select select "*"
click at [1390, 562] on span "Bigger Sizes" at bounding box center [1381, 551] width 26 height 26
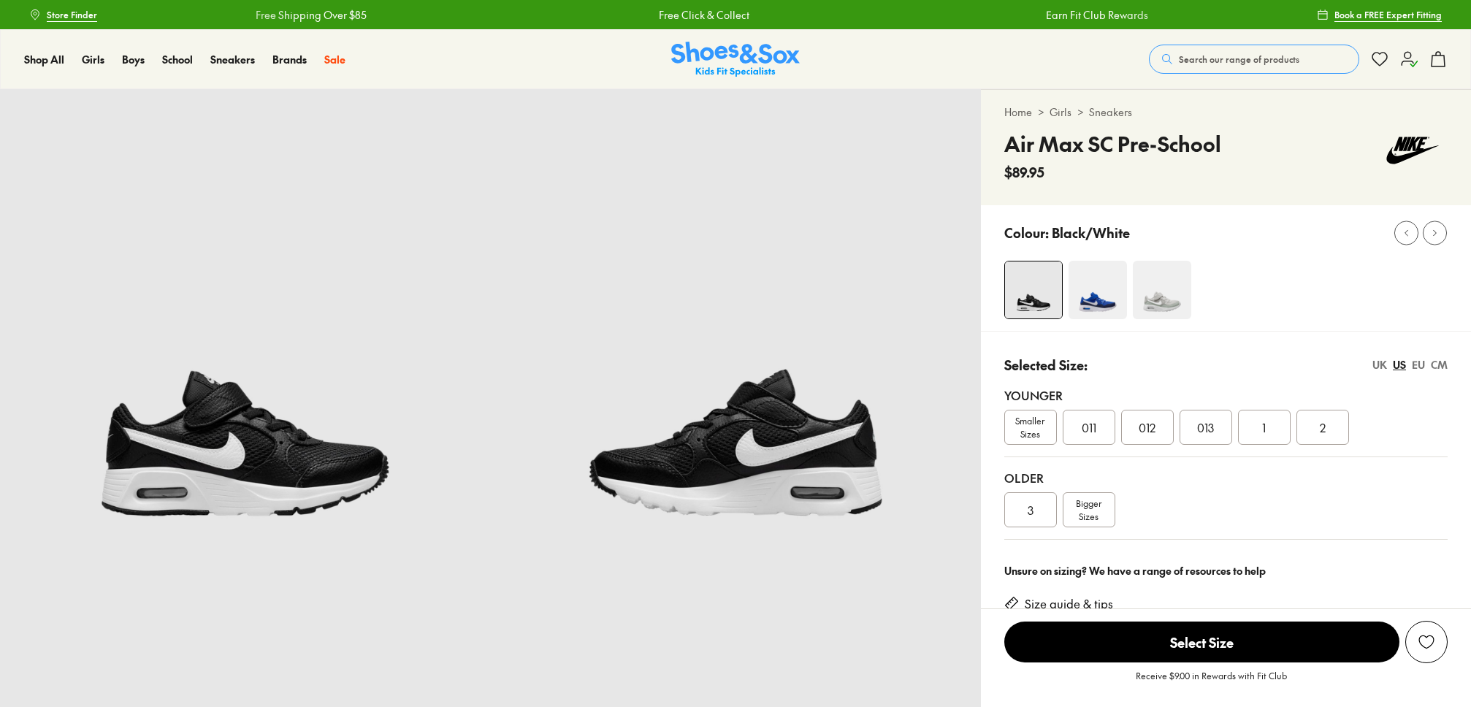
select select "*"
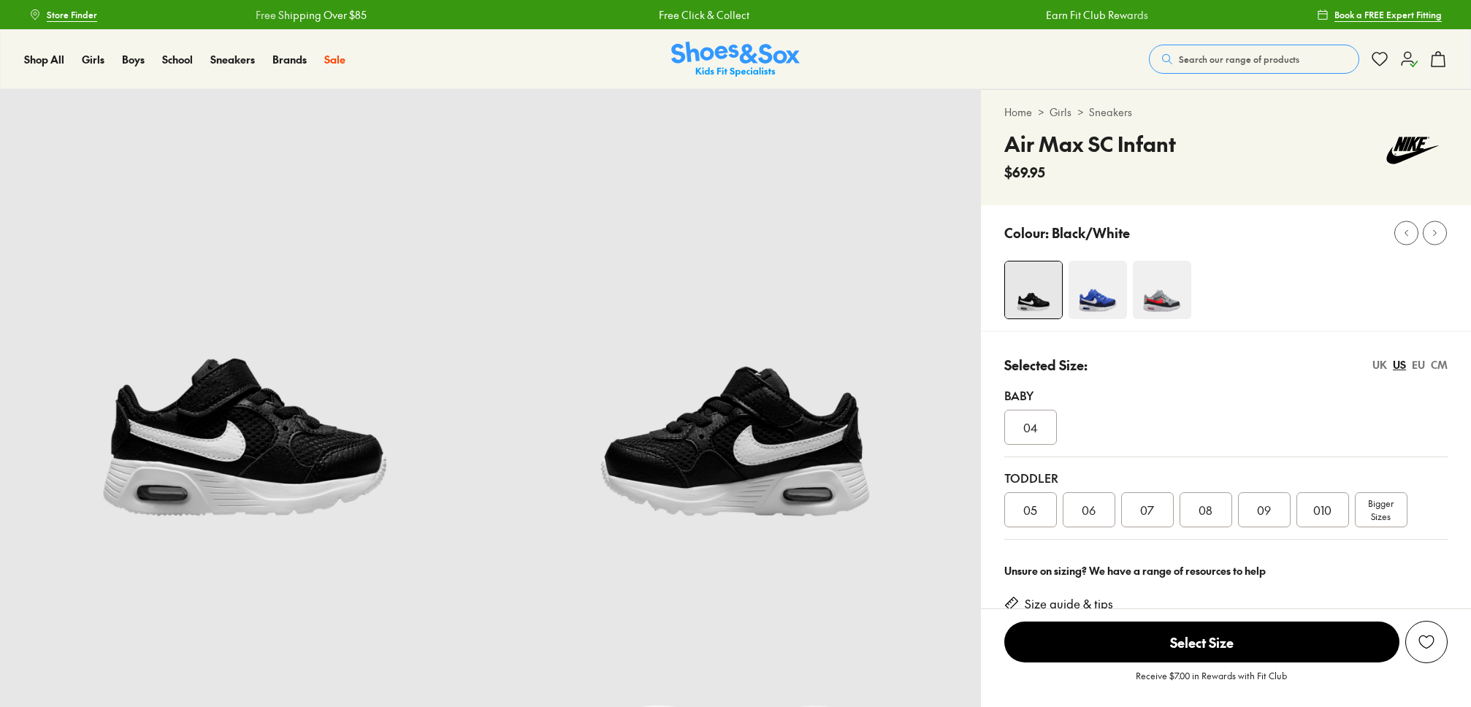
select select "*"
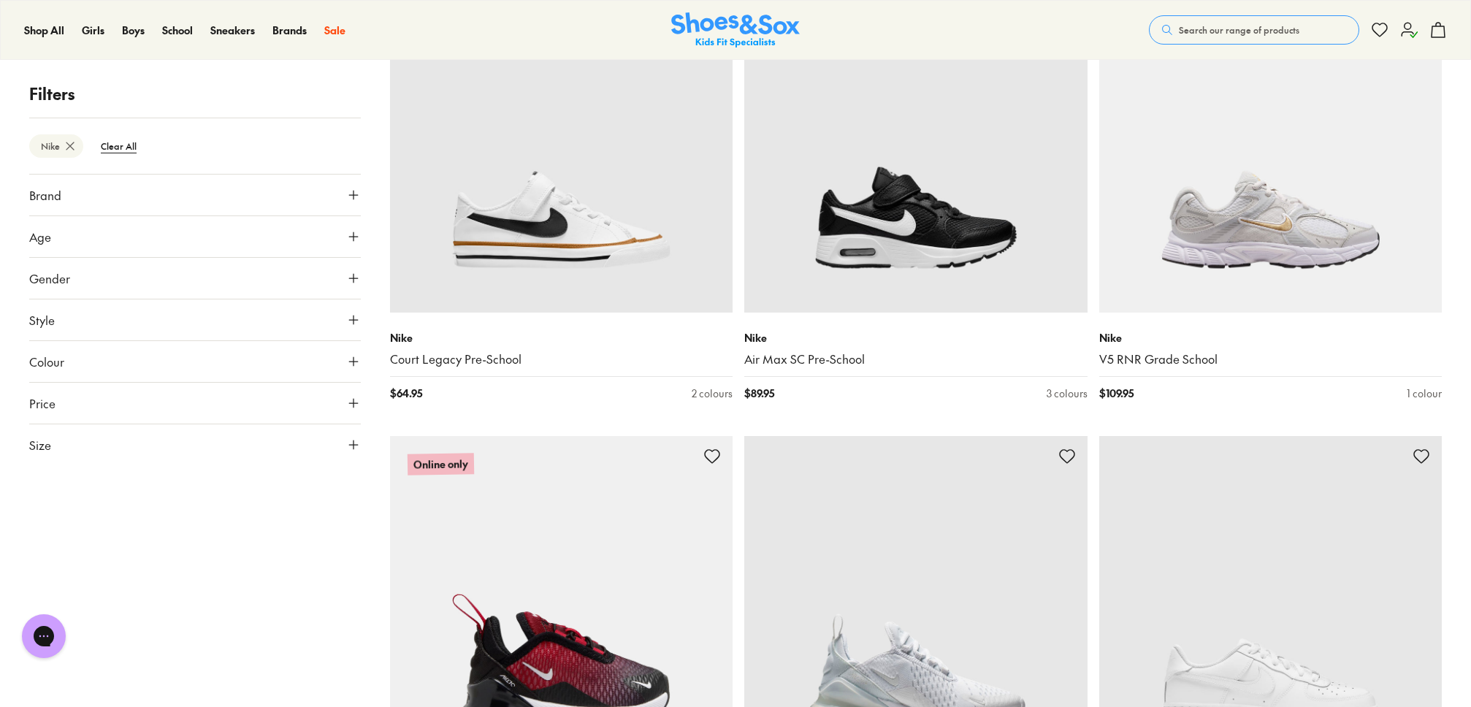
scroll to position [3150, 0]
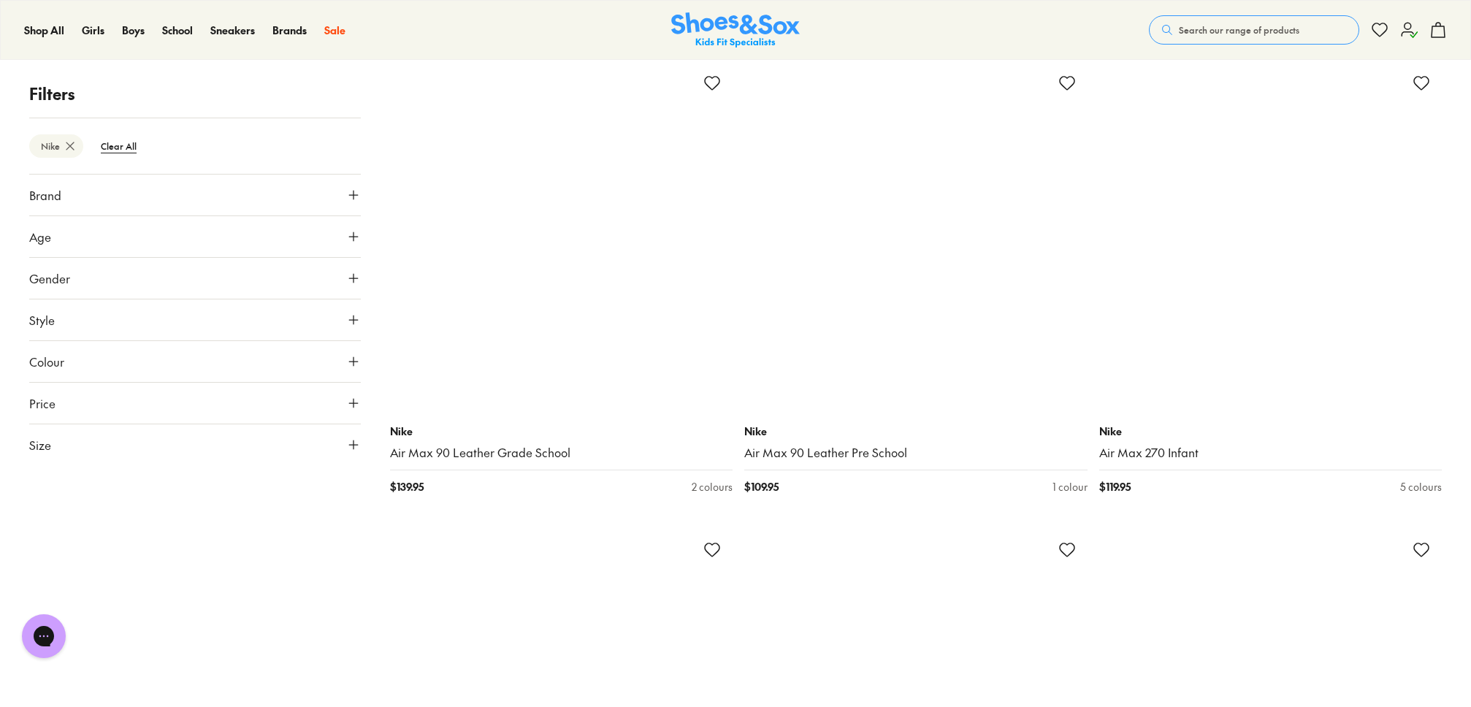
scroll to position [8722, 0]
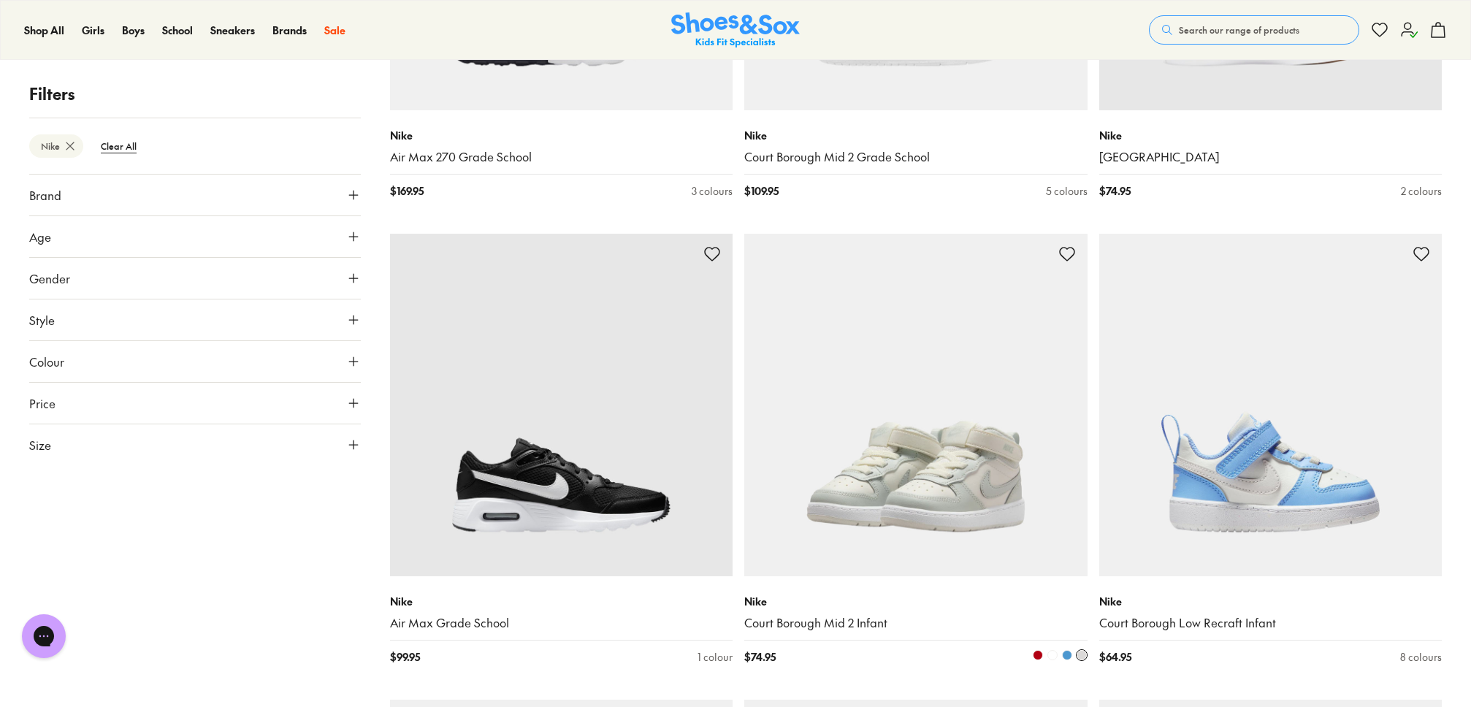
scroll to position [5673, 0]
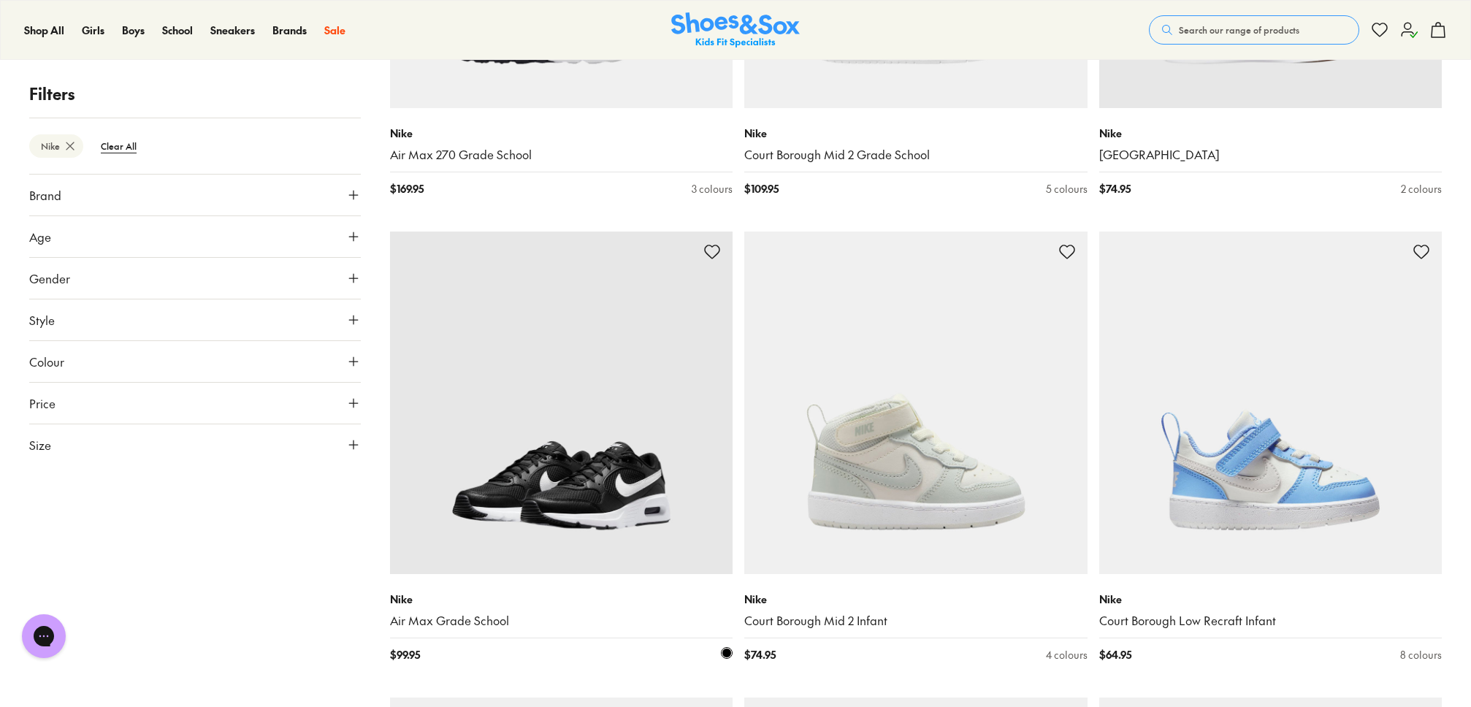
click at [617, 521] on img at bounding box center [561, 403] width 343 height 343
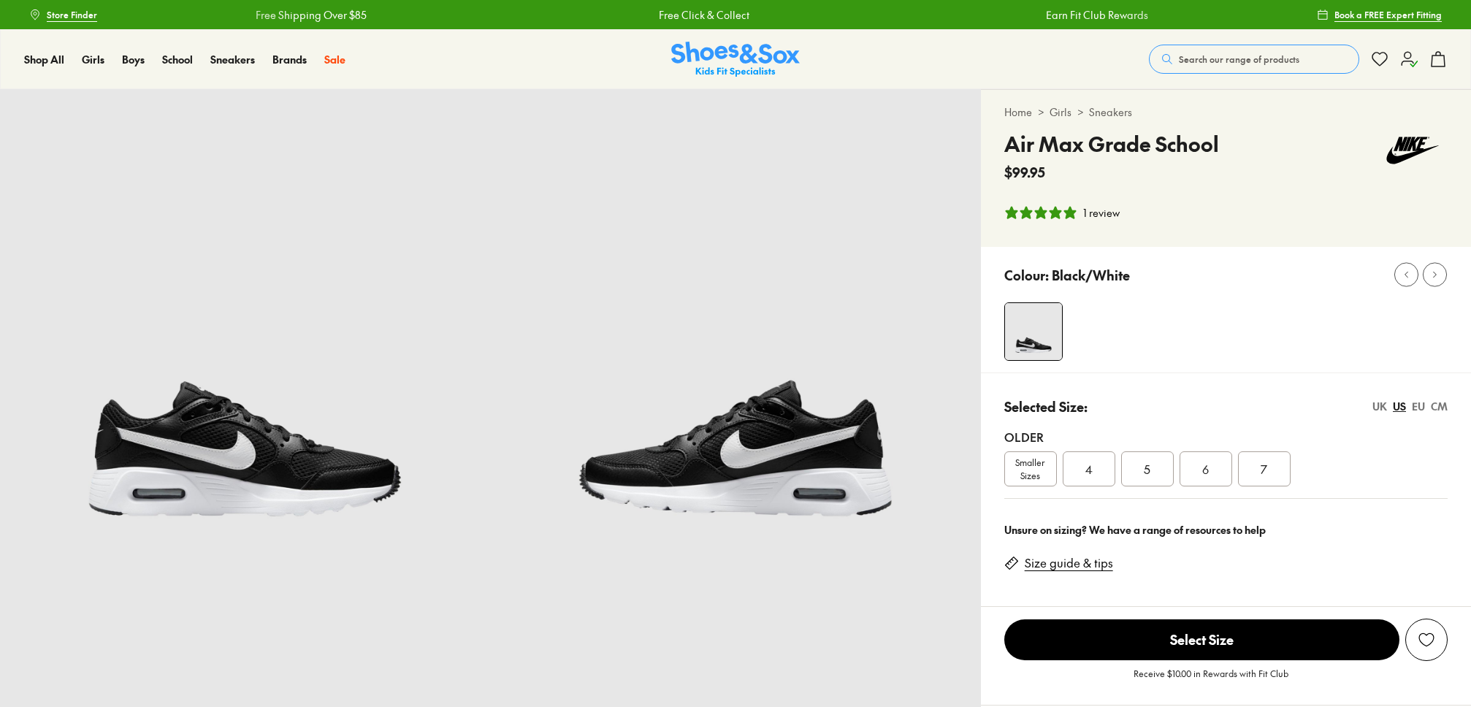
select select "*"
click at [780, 431] on img at bounding box center [735, 334] width 490 height 490
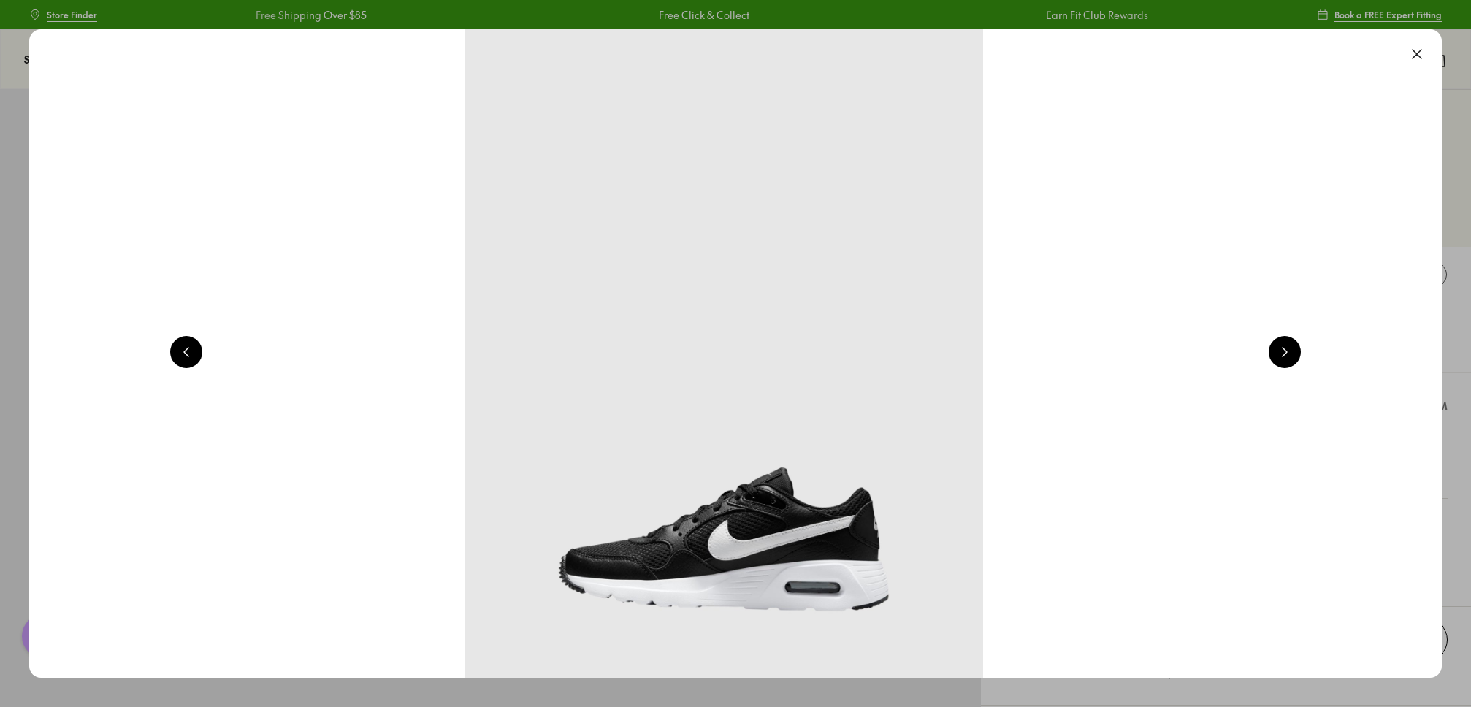
click at [1288, 355] on button at bounding box center [1285, 352] width 32 height 32
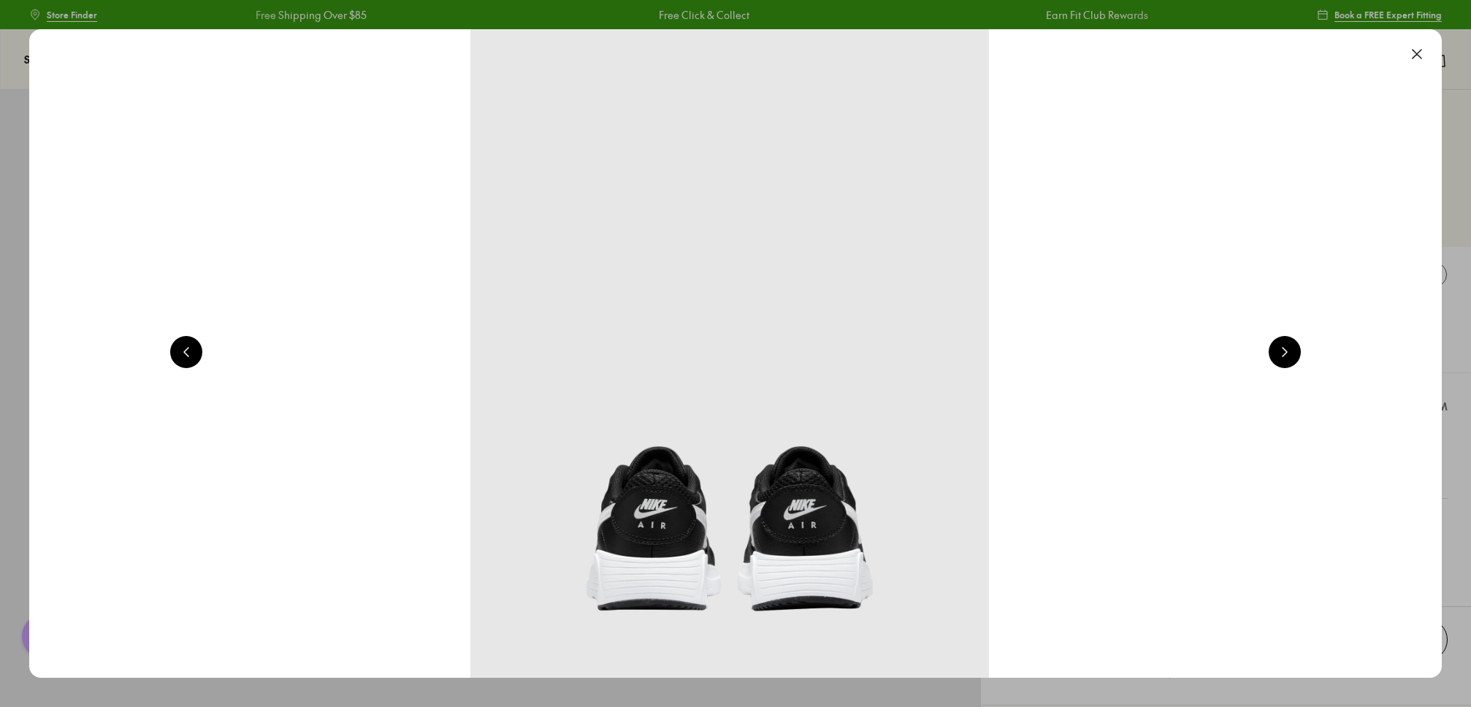
click at [1289, 355] on button at bounding box center [1285, 352] width 32 height 32
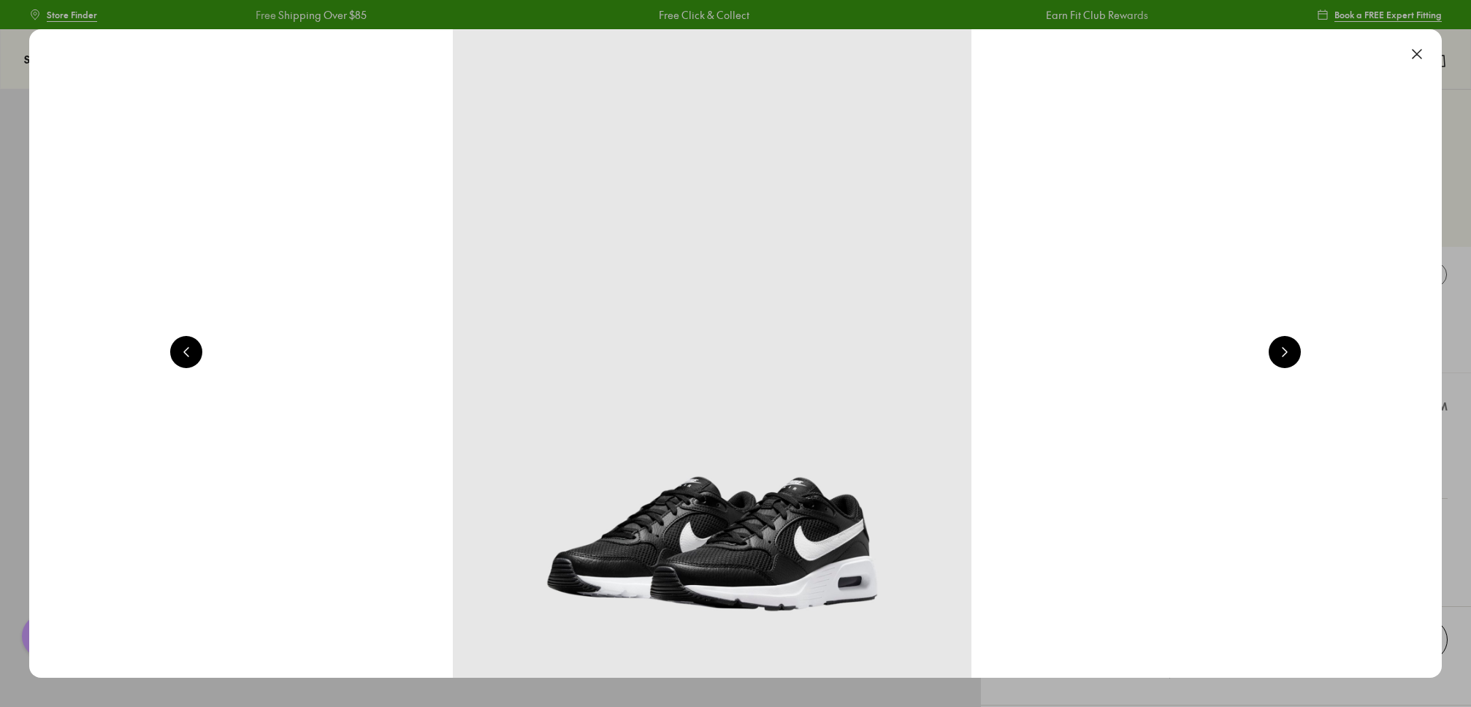
click at [1289, 355] on button at bounding box center [1285, 352] width 32 height 32
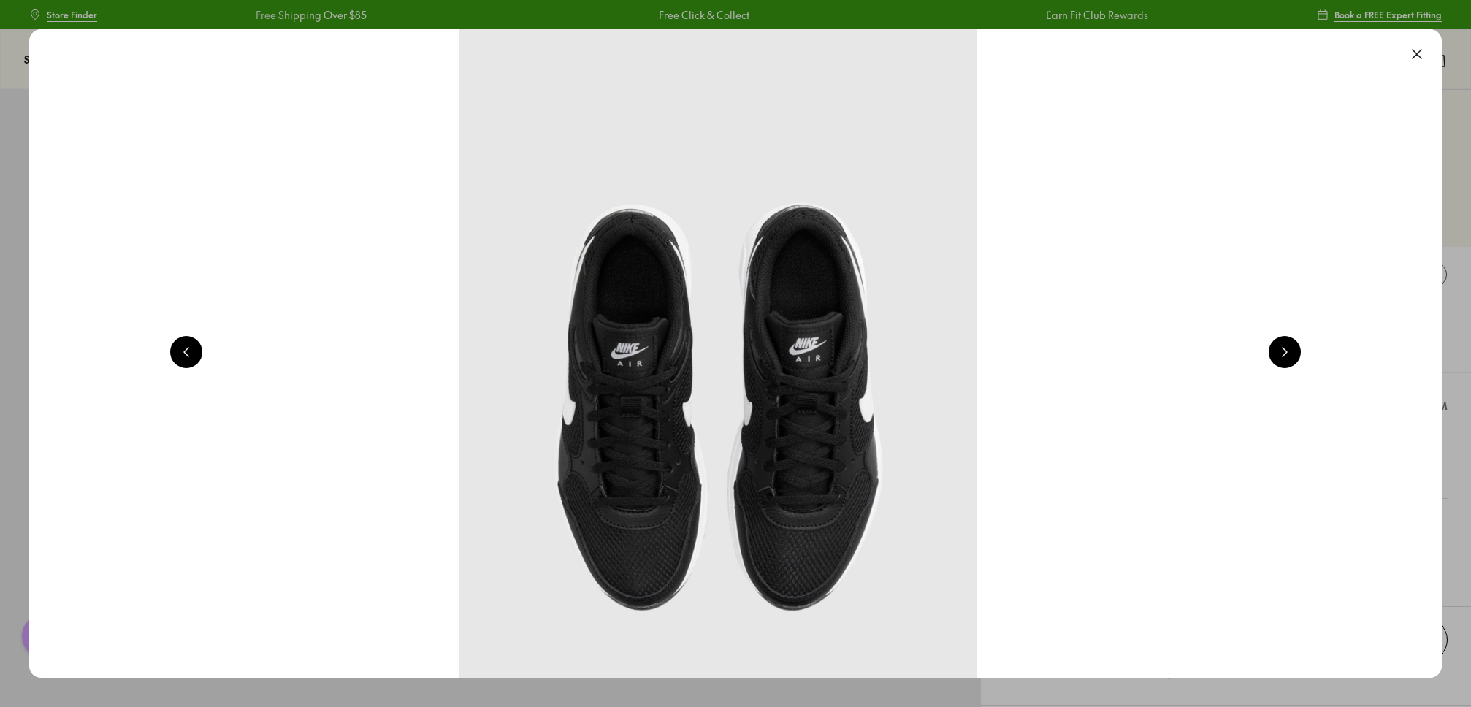
scroll to position [0, 7094]
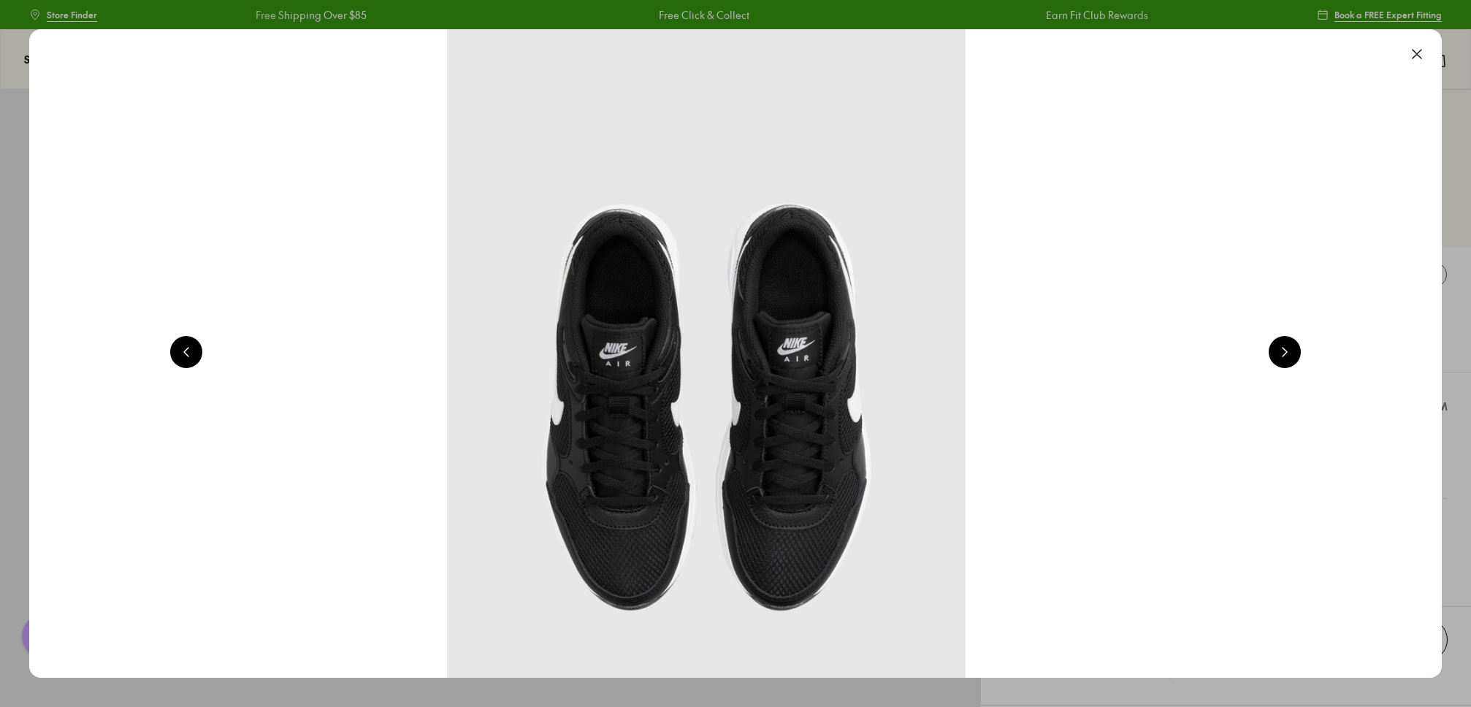
click at [1289, 355] on button at bounding box center [1285, 352] width 32 height 32
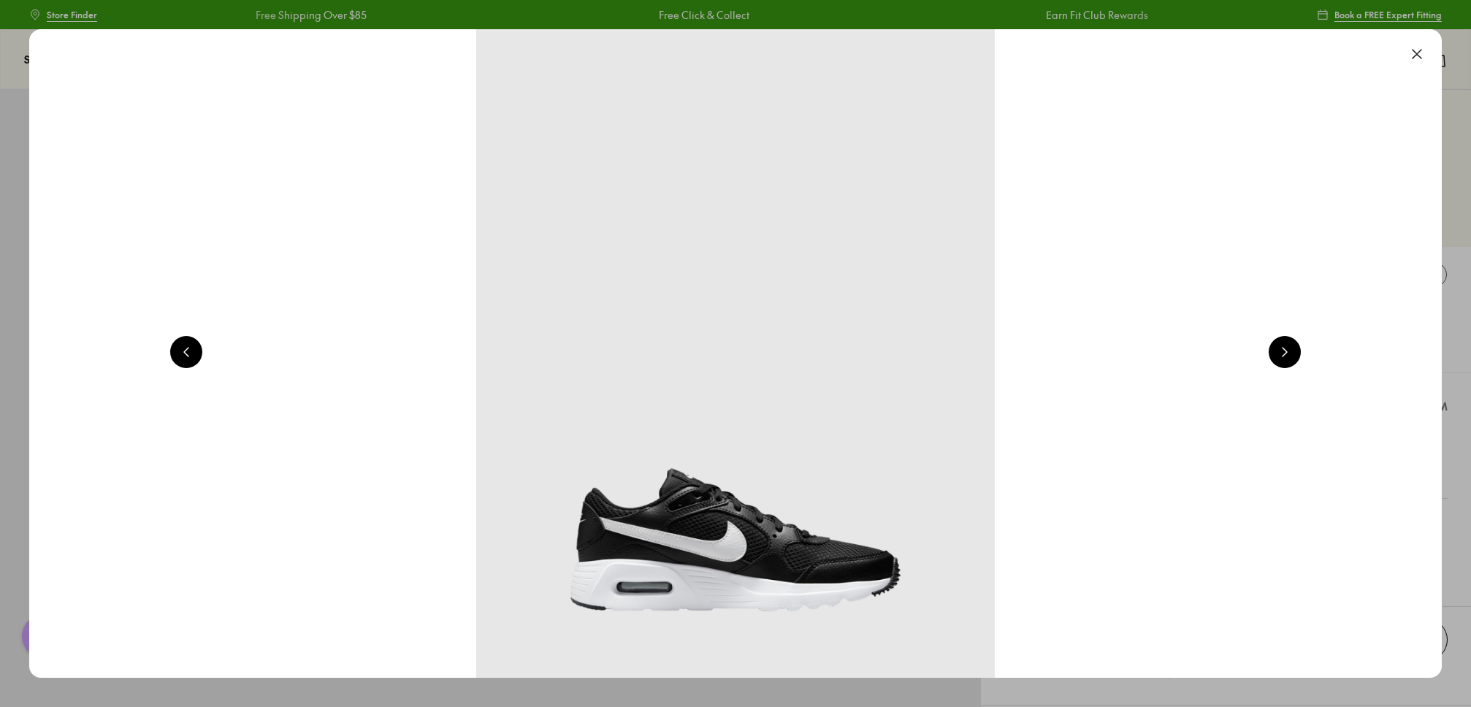
scroll to position [0, 1420]
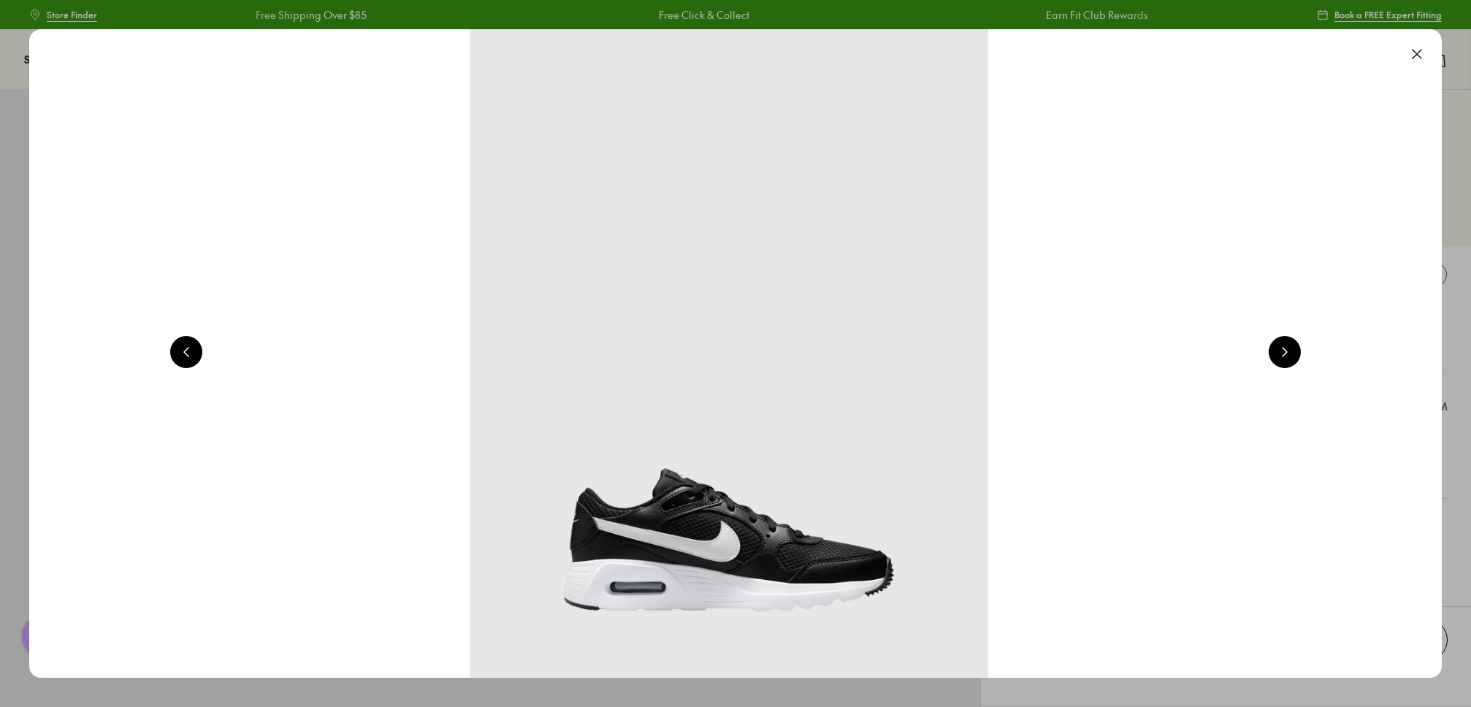
click at [1420, 55] on button at bounding box center [1417, 54] width 32 height 32
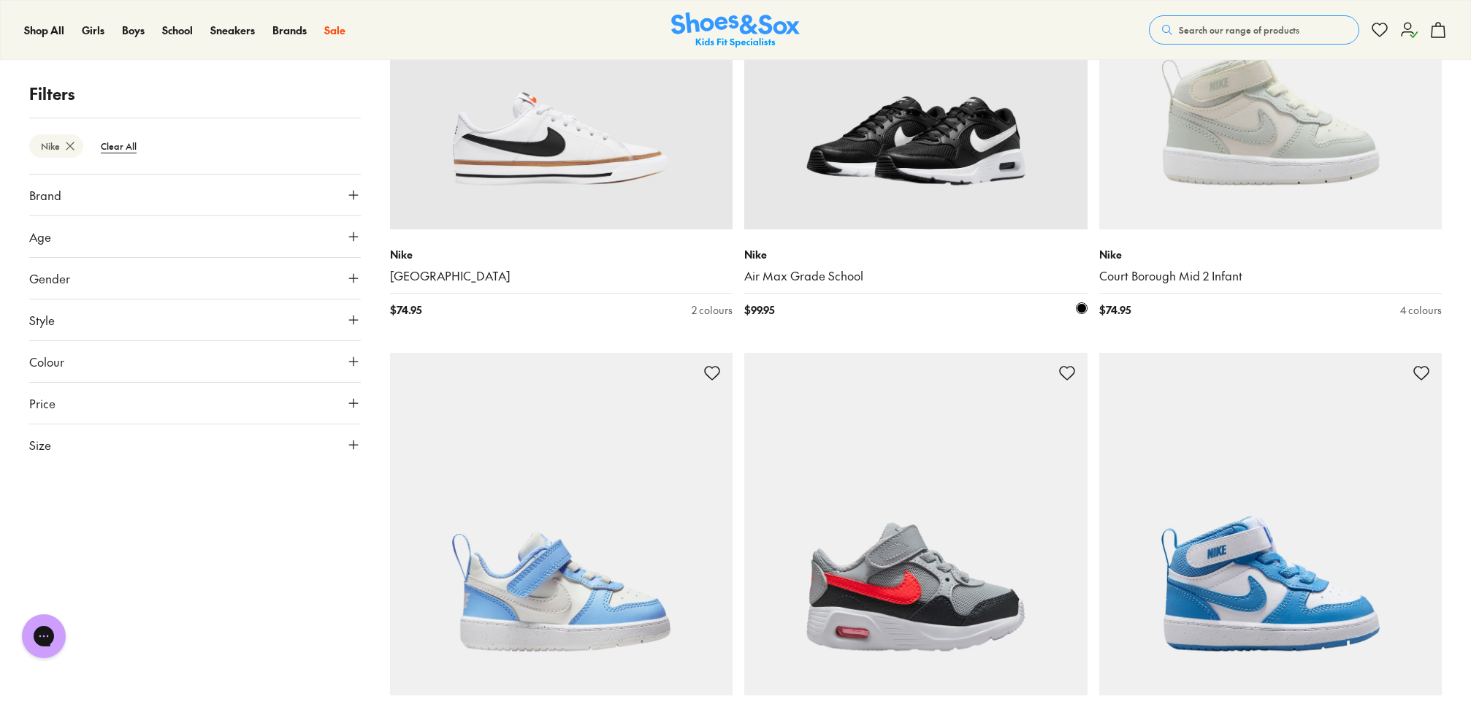
scroll to position [962, 0]
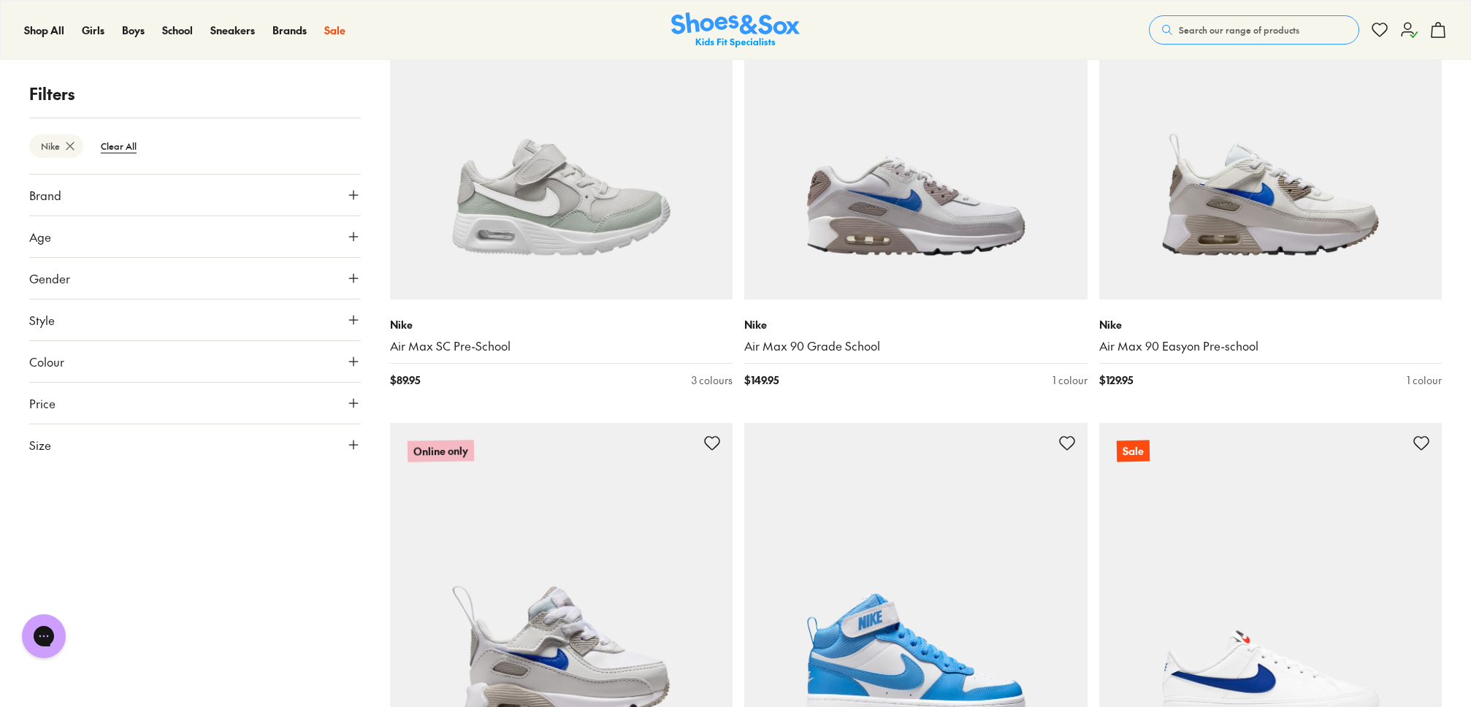
scroll to position [2754, 0]
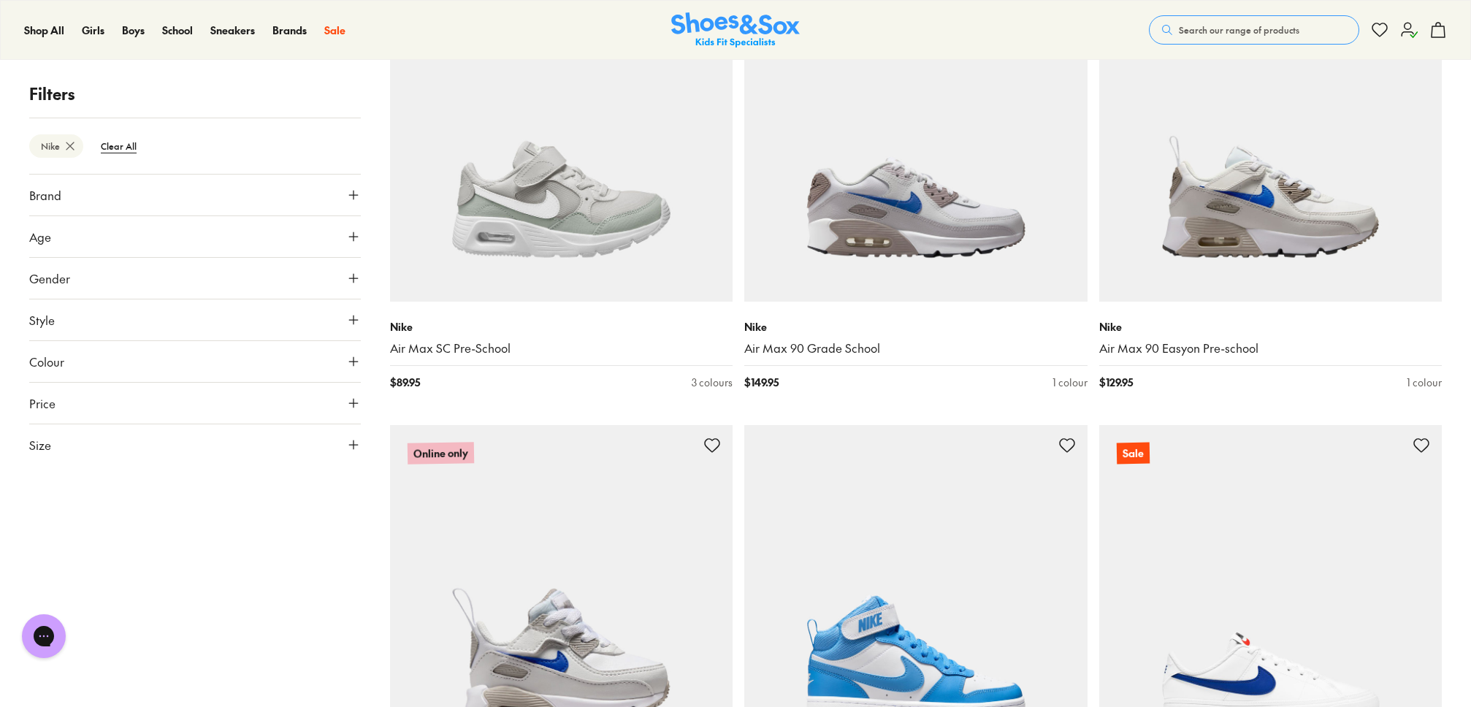
click at [53, 198] on span "Brand" at bounding box center [45, 195] width 32 height 18
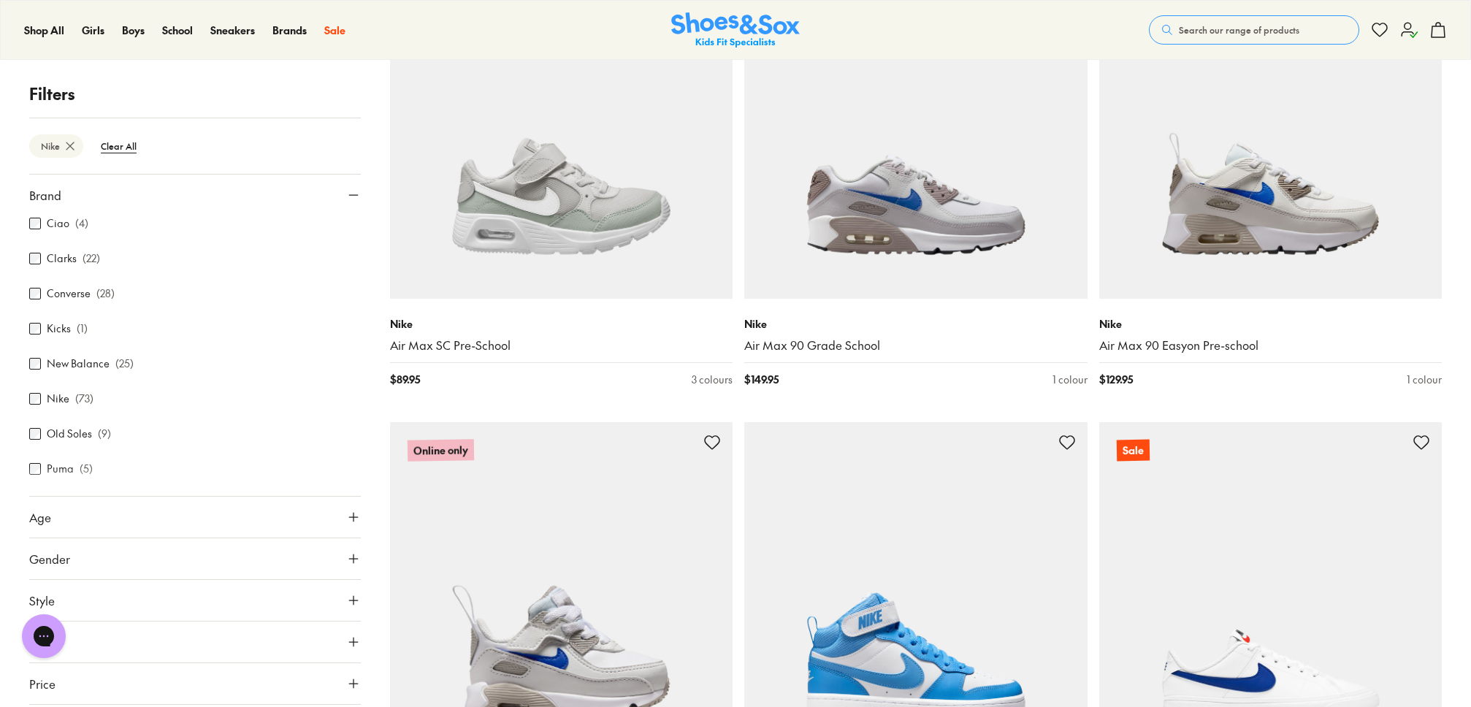
scroll to position [115, 0]
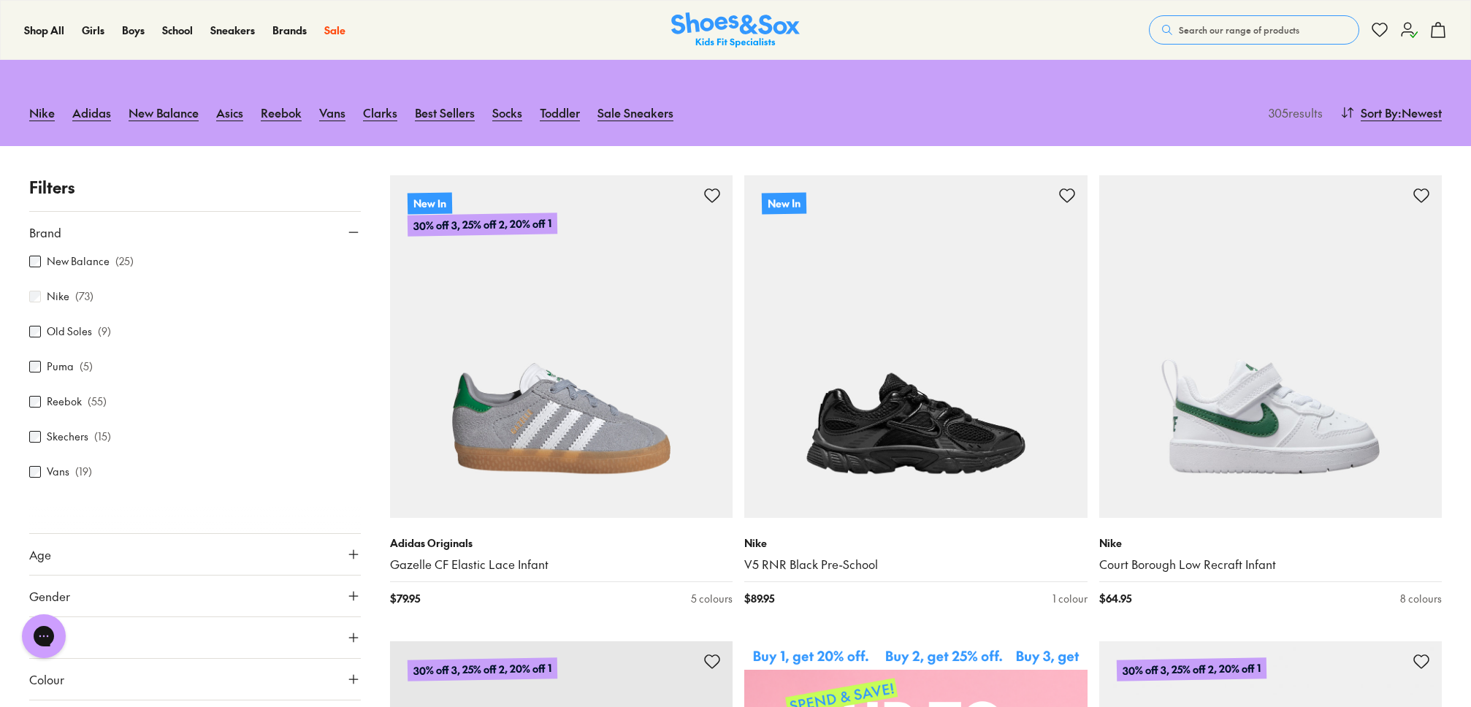
scroll to position [141, 0]
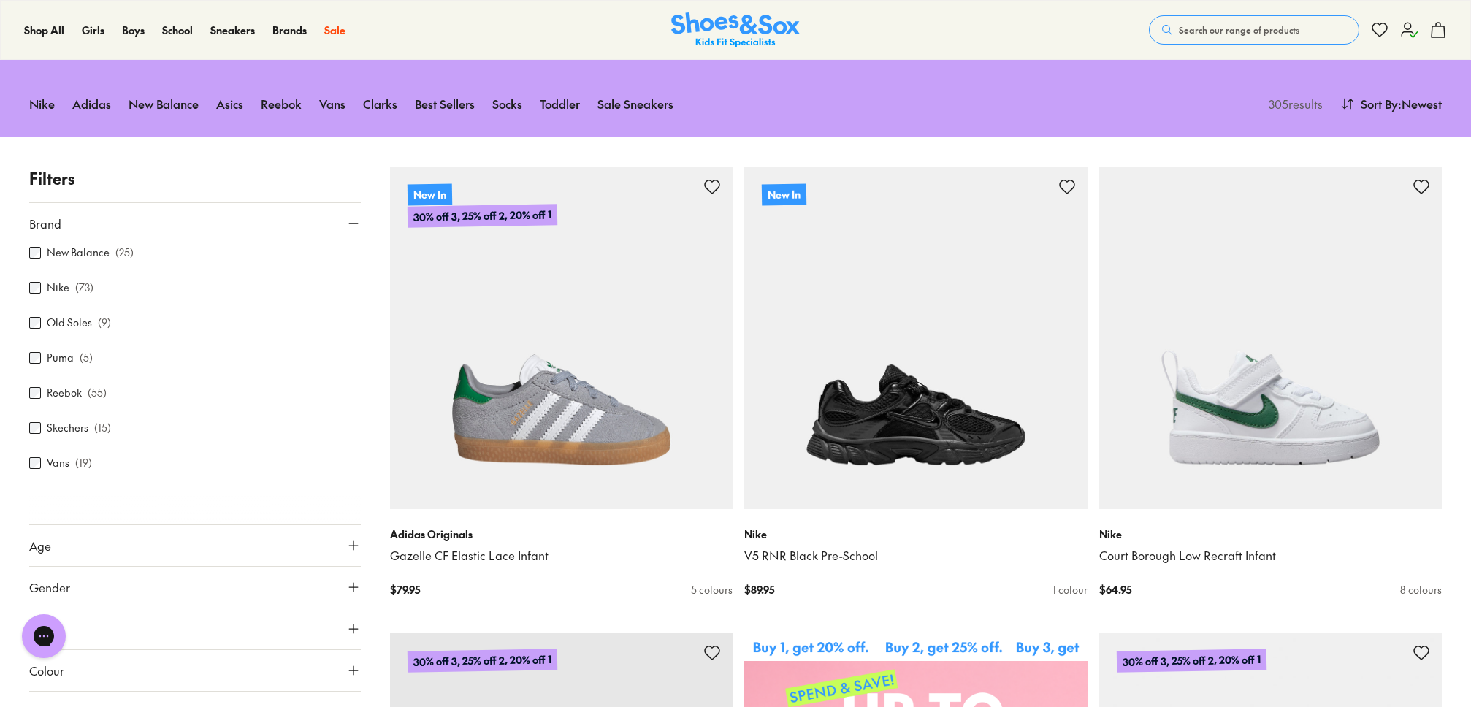
click at [34, 283] on div "Nike ( 73 )" at bounding box center [195, 288] width 332 height 18
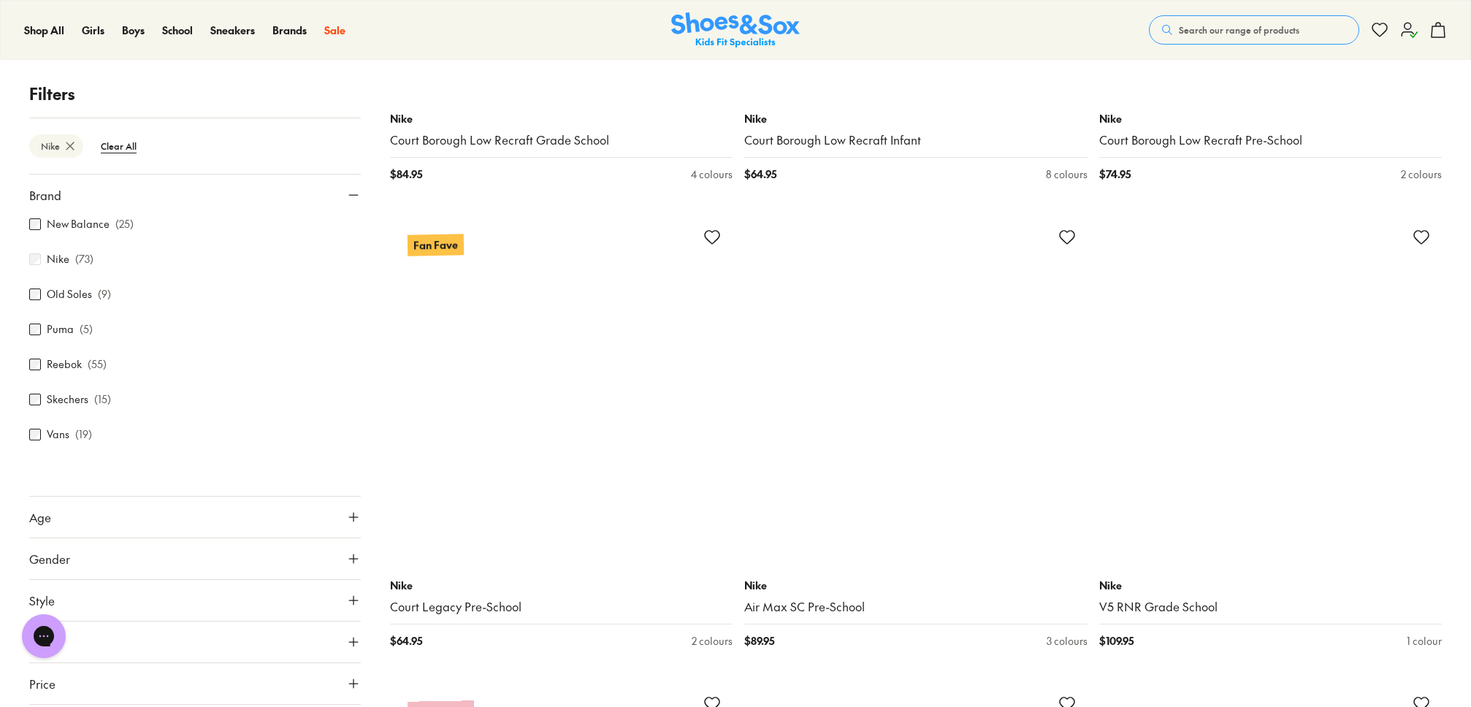
scroll to position [2936, 0]
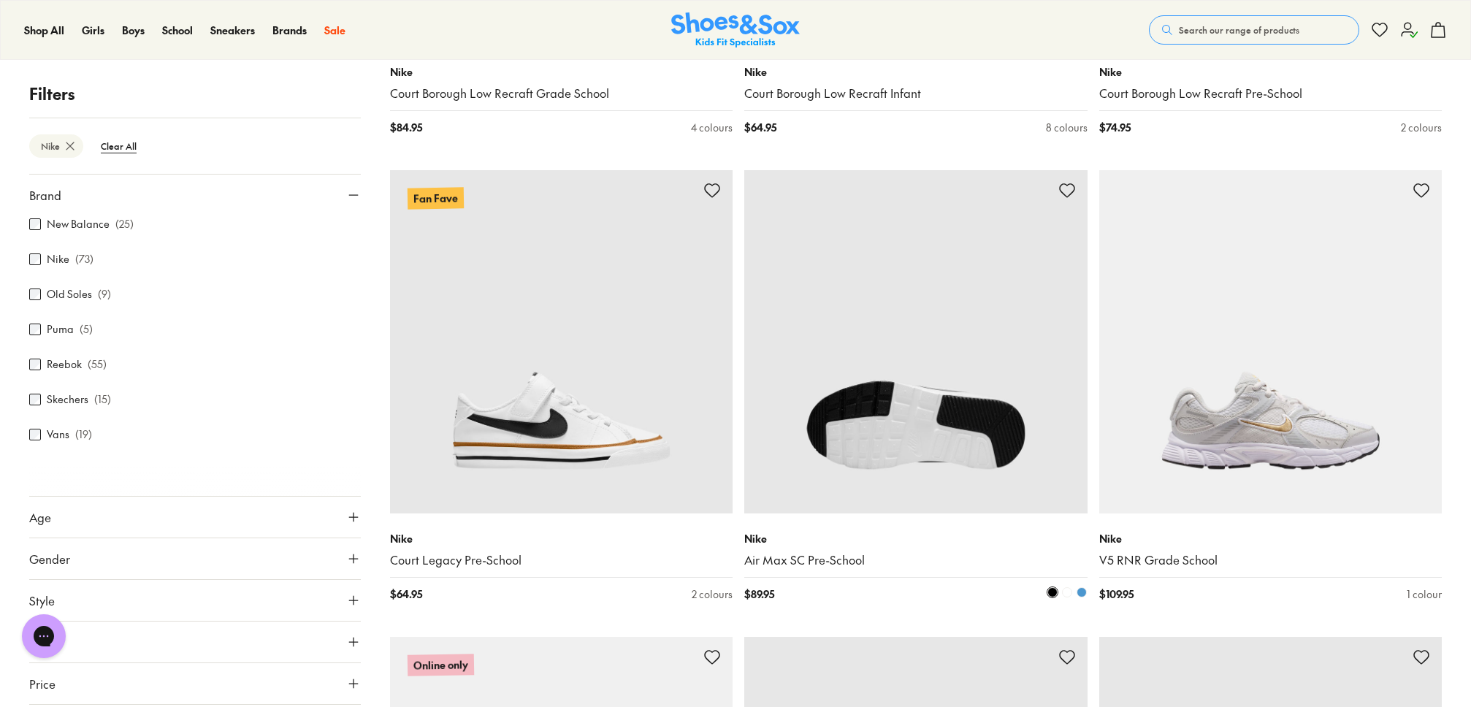
click at [925, 362] on img at bounding box center [916, 341] width 343 height 343
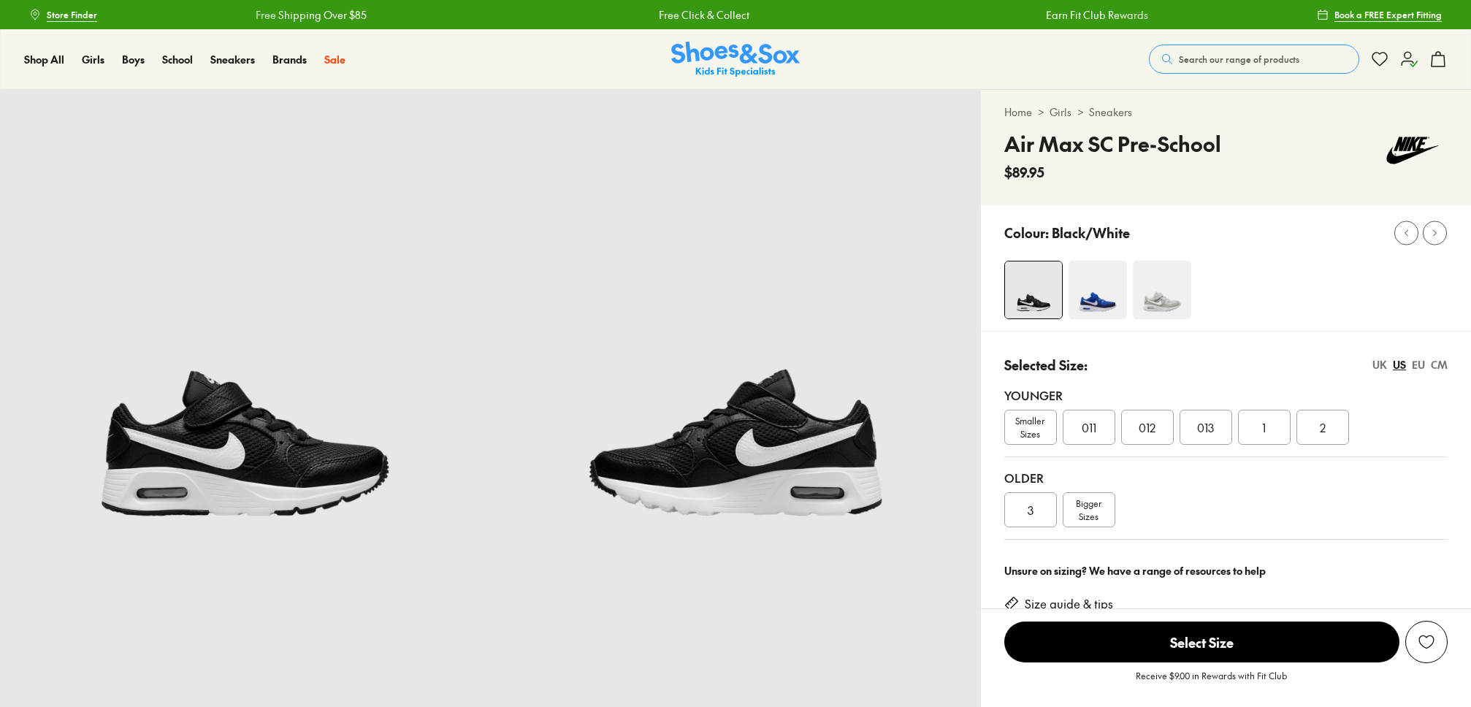
select select "*"
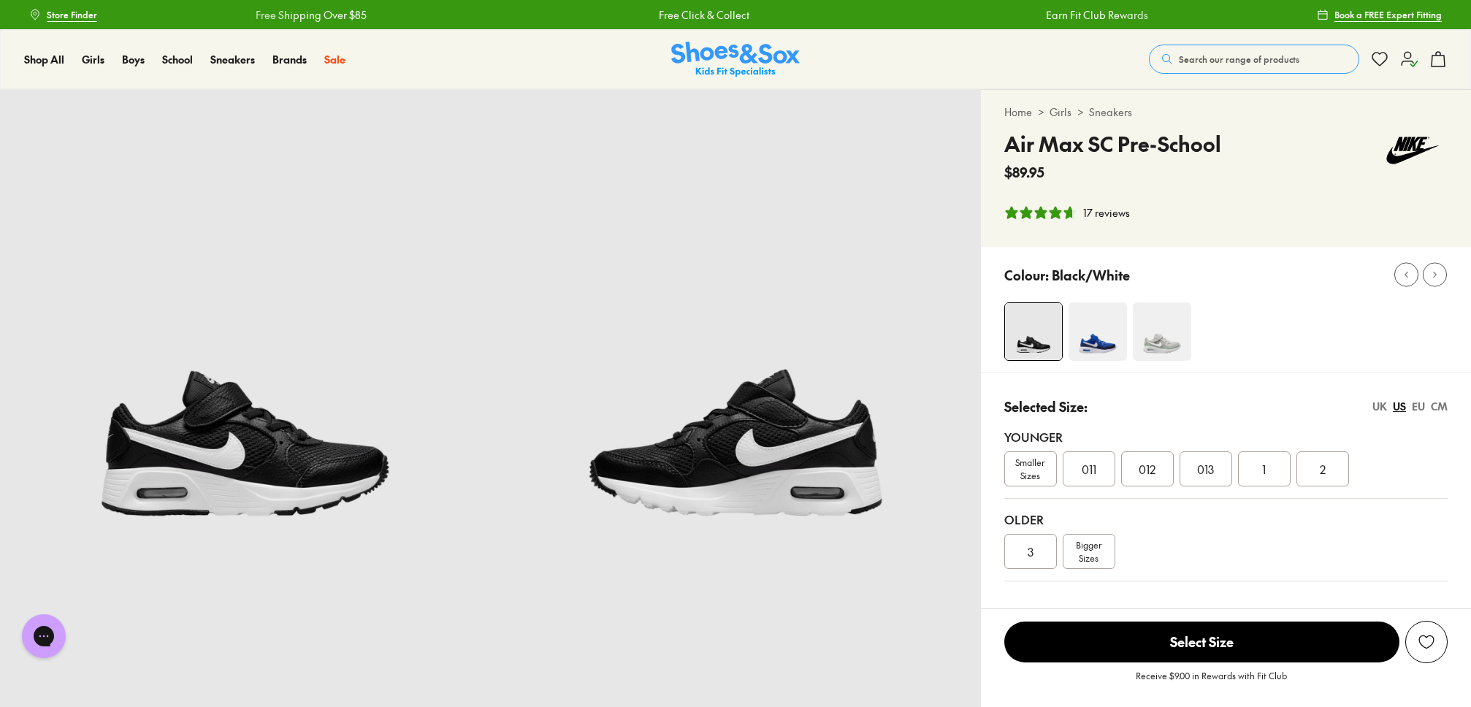
click at [1211, 472] on span "013" at bounding box center [1206, 469] width 17 height 18
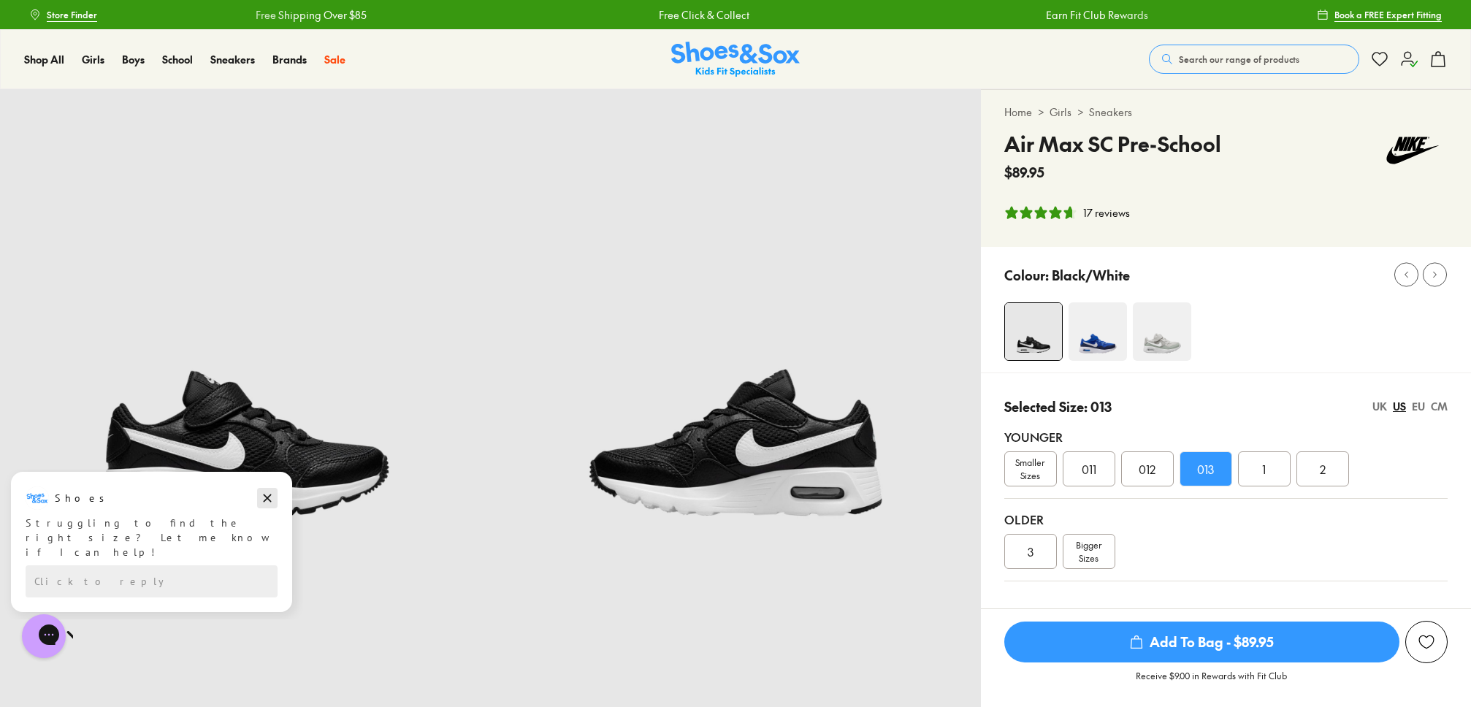
click at [264, 494] on icon "Dismiss campaign" at bounding box center [267, 499] width 15 height 18
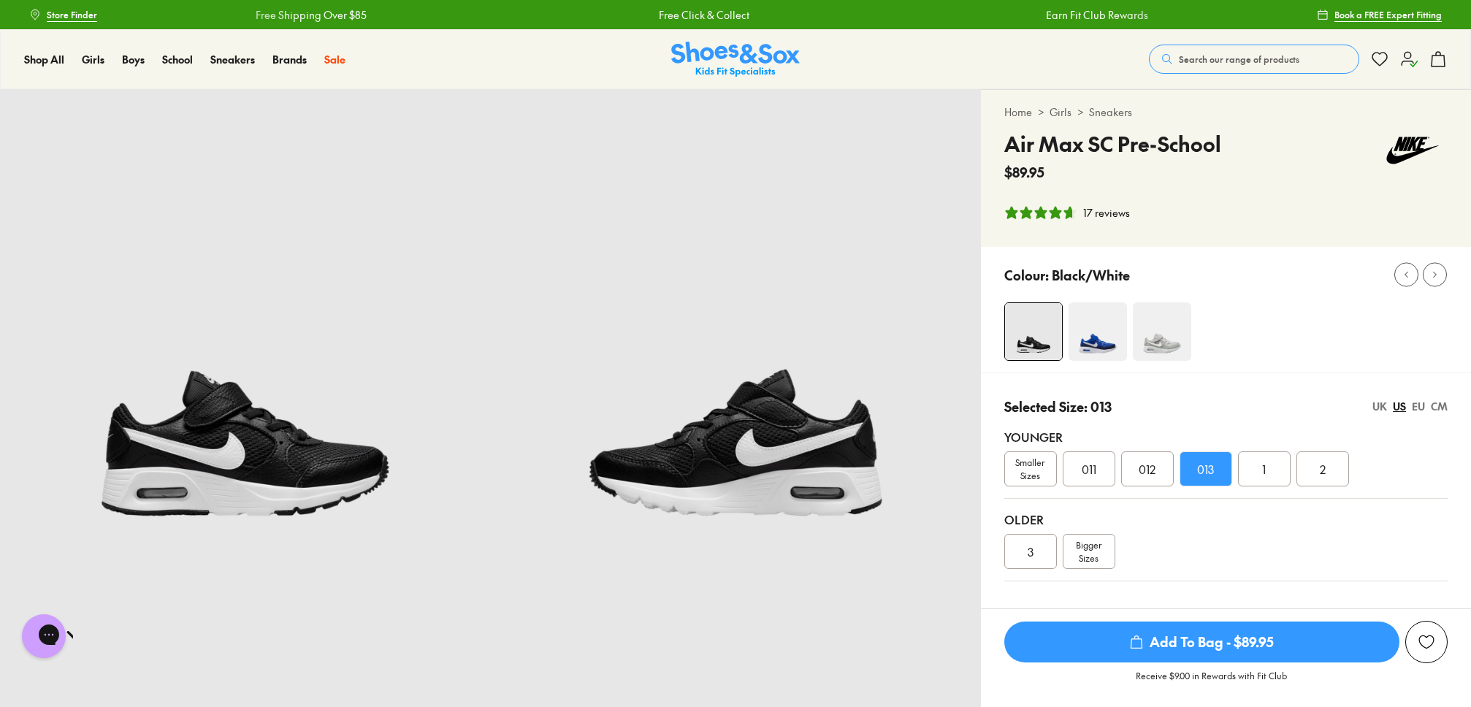
click at [1244, 651] on span "Add To Bag - $89.95" at bounding box center [1202, 642] width 395 height 41
